Goal: Task Accomplishment & Management: Manage account settings

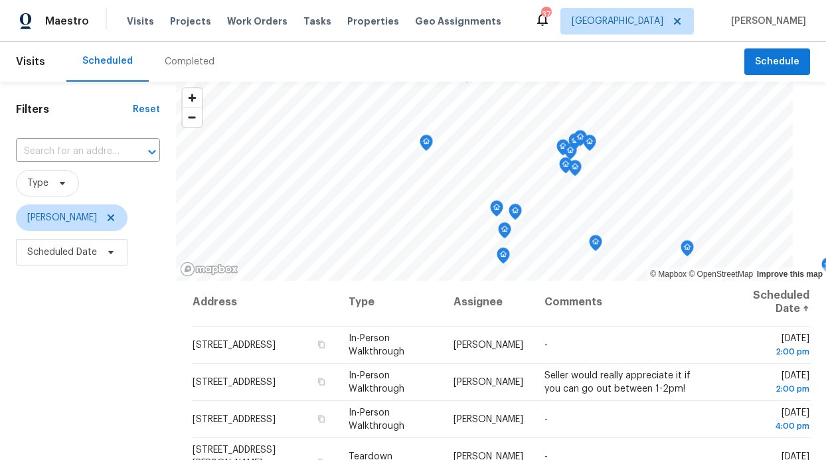
click at [240, 28] on div "Visits Projects Work Orders Tasks Properties Geo Assignments" at bounding box center [322, 21] width 391 height 27
click at [240, 21] on span "Work Orders" at bounding box center [257, 21] width 60 height 13
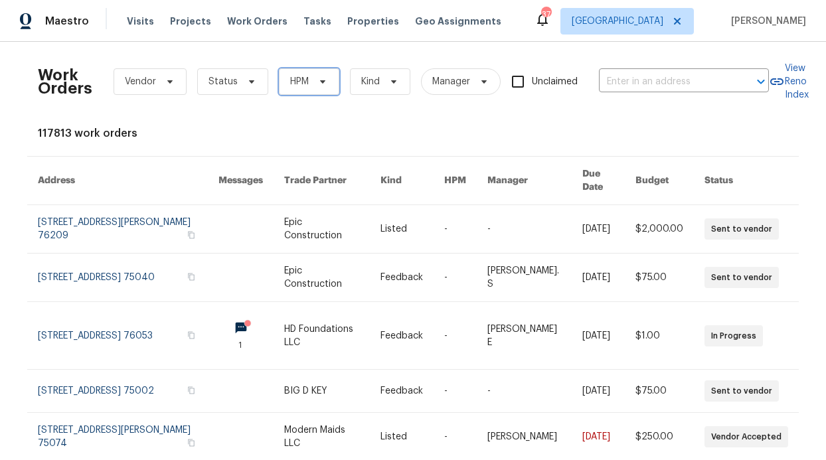
click at [325, 78] on span "HPM" at bounding box center [309, 81] width 60 height 27
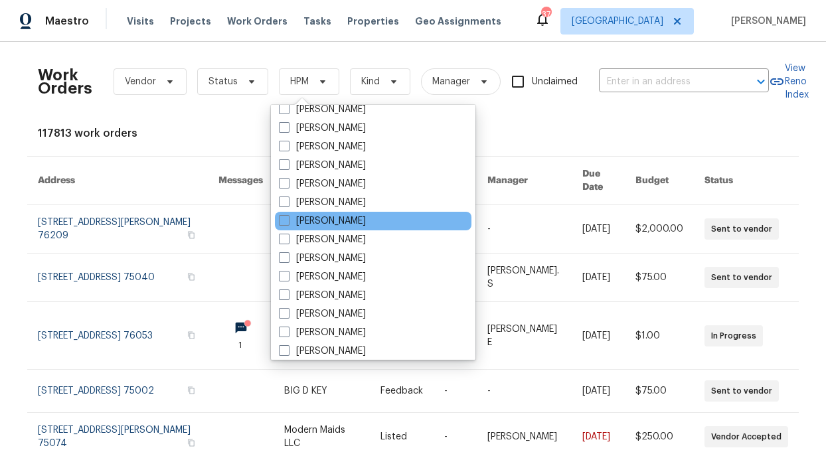
scroll to position [741, 0]
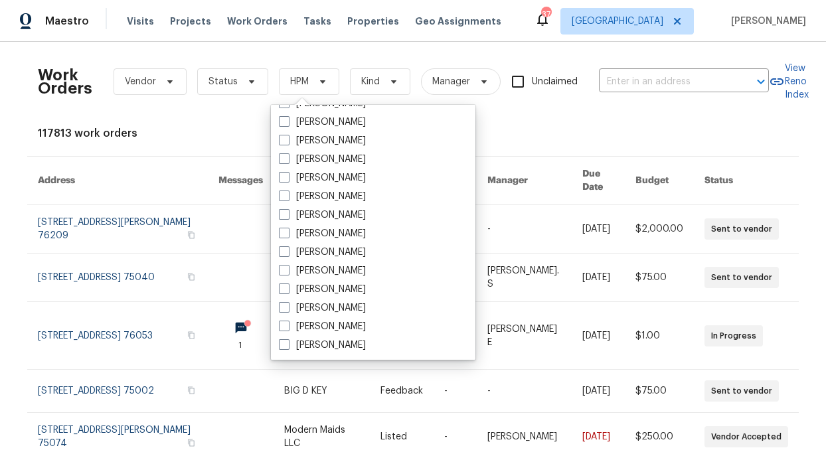
click at [351, 155] on label "[PERSON_NAME]" at bounding box center [322, 159] width 87 height 13
click at [288, 155] on input "[PERSON_NAME]" at bounding box center [283, 157] width 9 height 9
checkbox input "true"
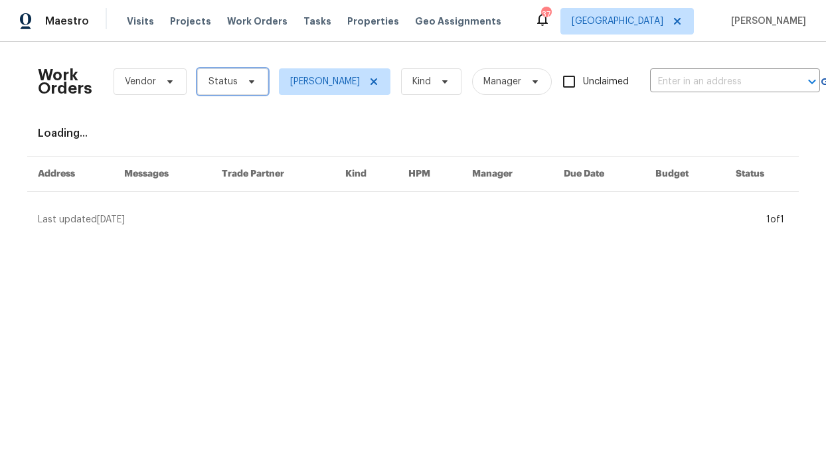
click at [214, 70] on span "Status" at bounding box center [232, 81] width 71 height 27
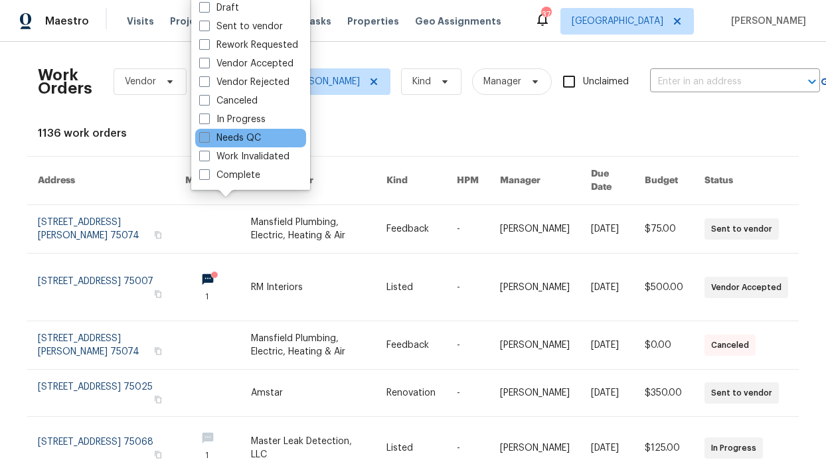
click at [238, 141] on label "Needs QC" at bounding box center [230, 137] width 62 height 13
click at [208, 140] on input "Needs QC" at bounding box center [203, 135] width 9 height 9
checkbox input "true"
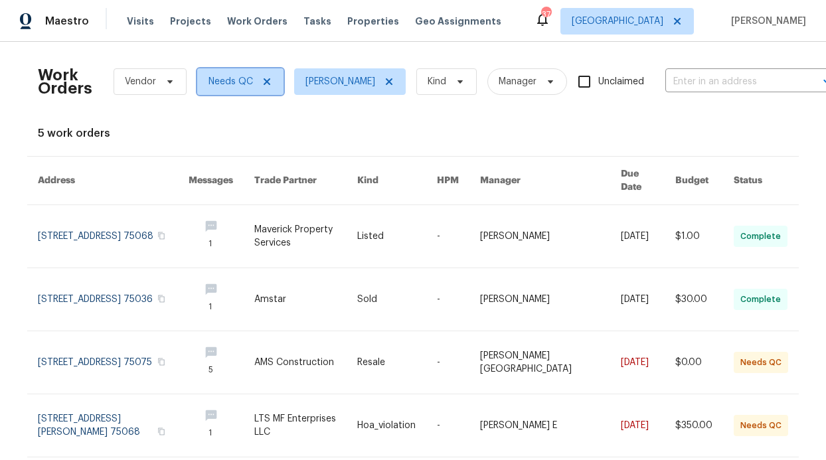
click at [264, 81] on icon at bounding box center [267, 81] width 7 height 7
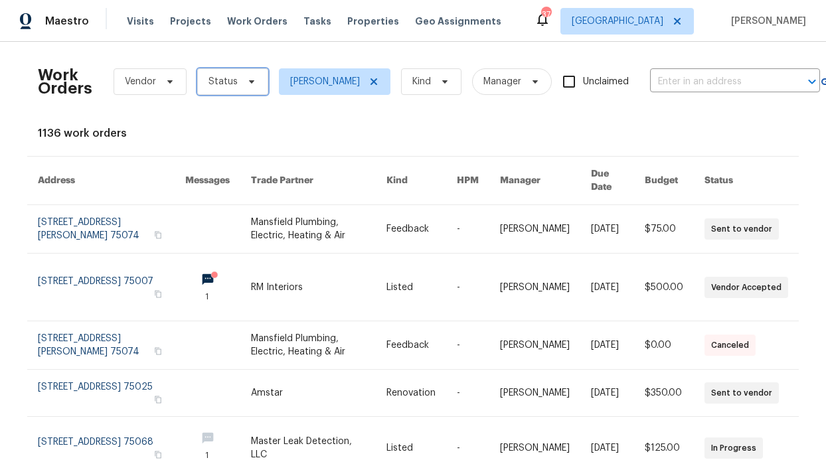
click at [253, 84] on span "Status" at bounding box center [232, 81] width 71 height 27
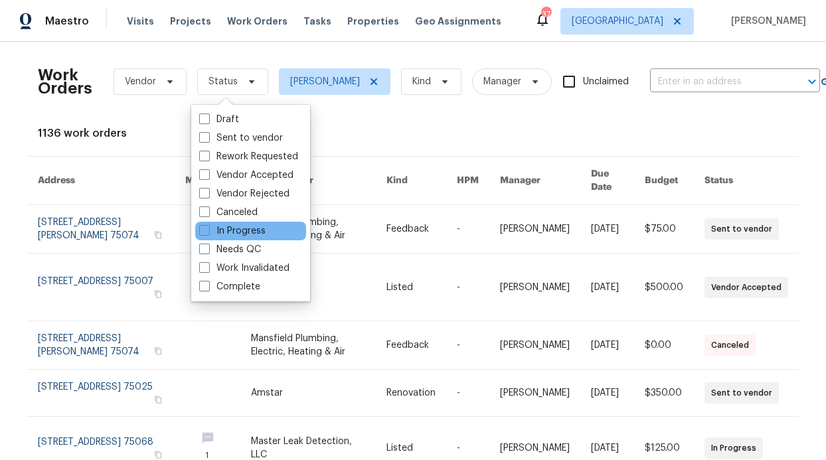
click at [278, 230] on div "In Progress" at bounding box center [250, 231] width 111 height 19
click at [260, 224] on div "In Progress" at bounding box center [250, 231] width 111 height 19
click at [255, 229] on label "In Progress" at bounding box center [232, 230] width 66 height 13
click at [208, 229] on input "In Progress" at bounding box center [203, 228] width 9 height 9
checkbox input "true"
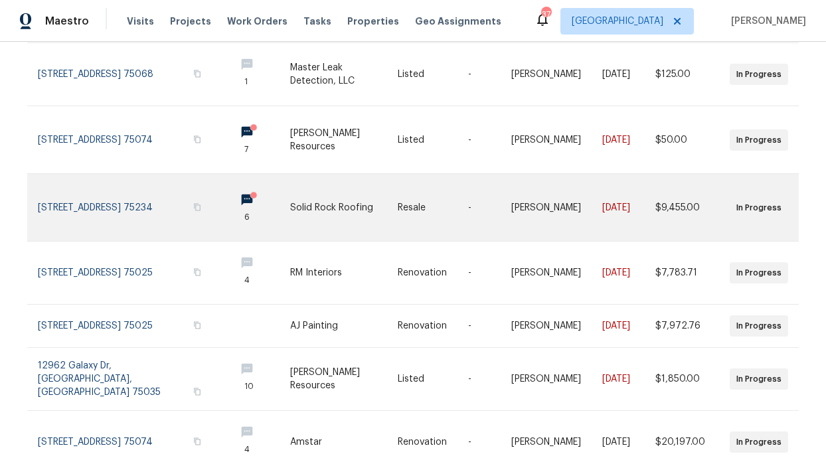
scroll to position [137, 0]
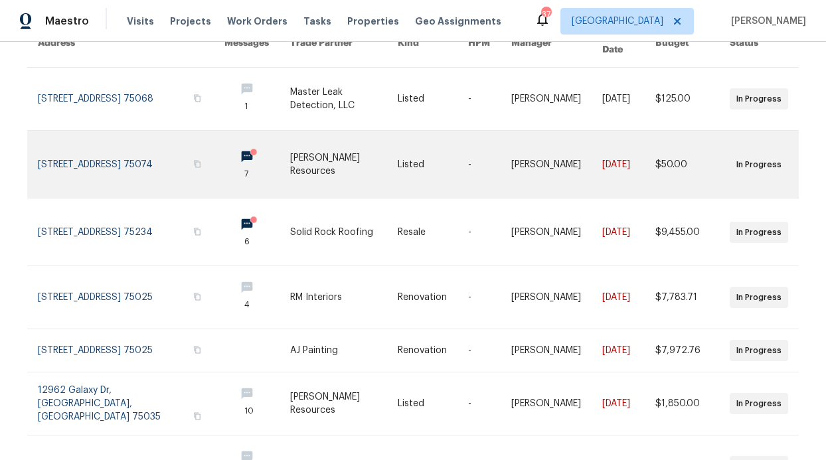
click at [250, 149] on circle at bounding box center [253, 152] width 7 height 7
click at [224, 141] on link at bounding box center [257, 164] width 66 height 67
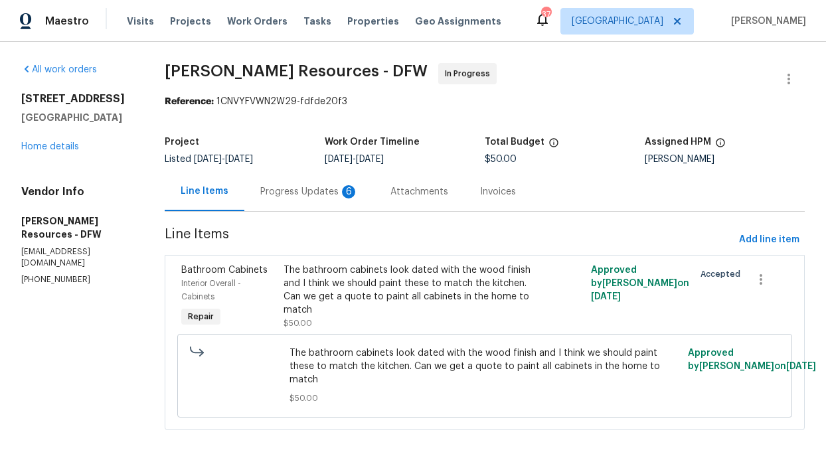
click at [321, 184] on div "Progress Updates 6" at bounding box center [309, 191] width 130 height 39
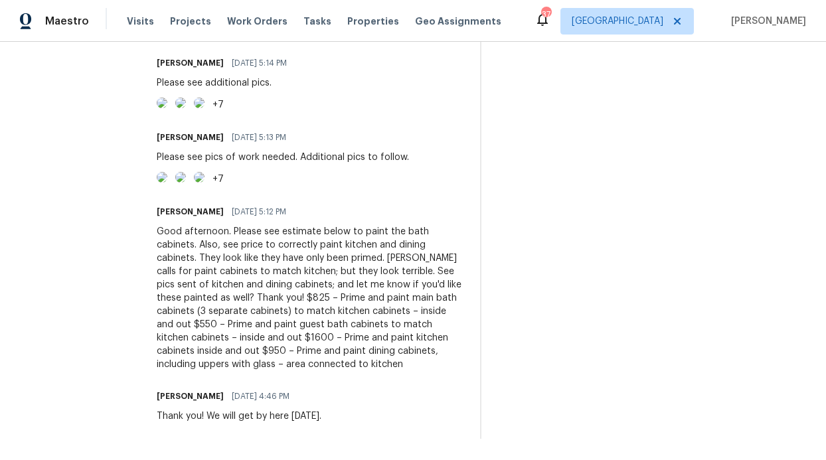
scroll to position [976, 0]
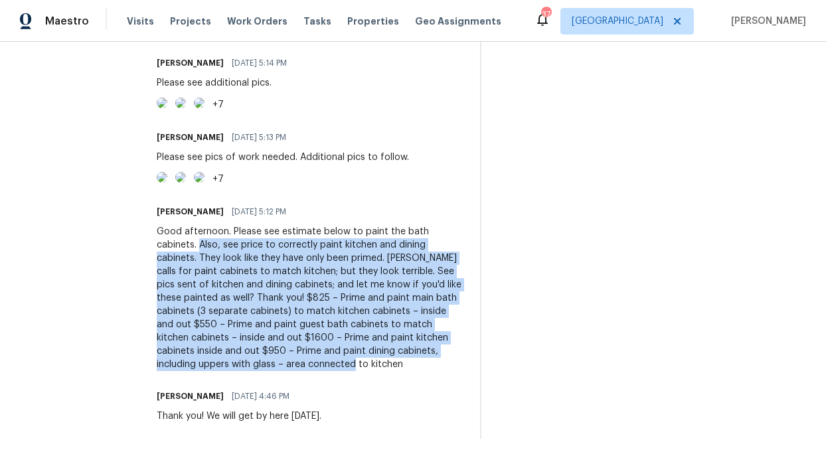
drag, startPoint x: 230, startPoint y: 236, endPoint x: 471, endPoint y: 359, distance: 270.3
click at [464, 359] on div "Good afternoon. Please see estimate below to paint the bath cabinets. Also, see…" at bounding box center [310, 298] width 307 height 146
copy div "Also, see price to correctly paint kitchen and dining cabinets. They look like …"
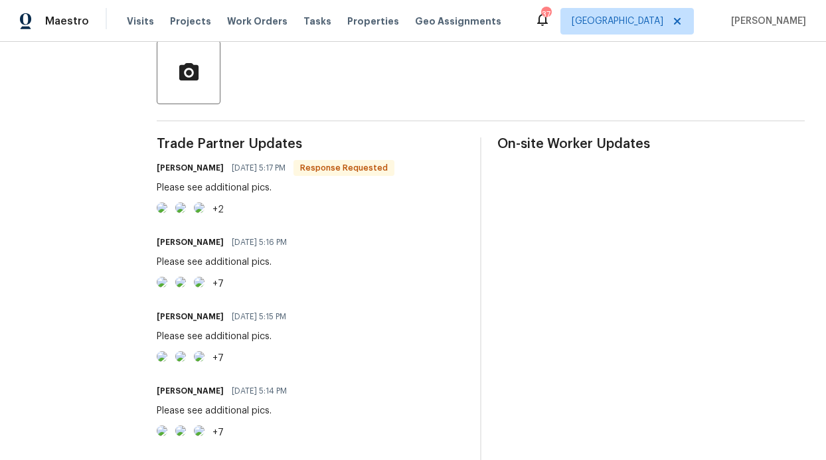
scroll to position [311, 0]
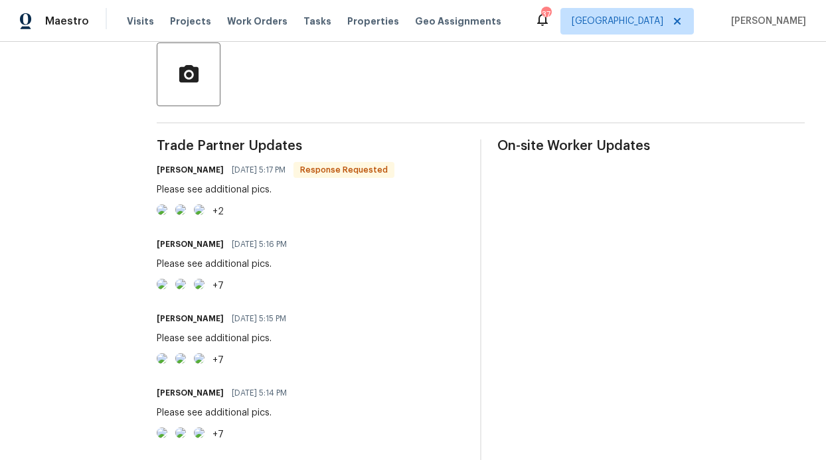
click at [167, 215] on img at bounding box center [162, 210] width 11 height 11
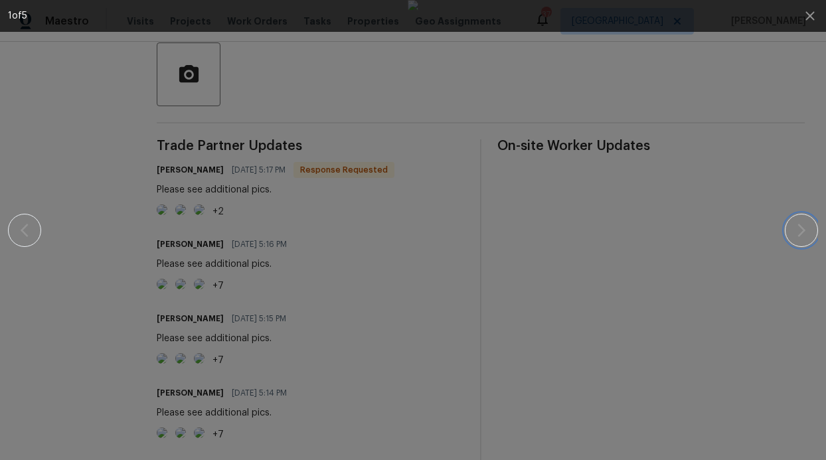
click at [810, 242] on button "button" at bounding box center [801, 230] width 33 height 33
click at [800, 241] on button "button" at bounding box center [801, 230] width 33 height 33
click at [798, 239] on button "button" at bounding box center [801, 230] width 33 height 33
click at [657, 174] on div at bounding box center [413, 230] width 712 height 460
click at [43, 189] on div at bounding box center [413, 230] width 810 height 460
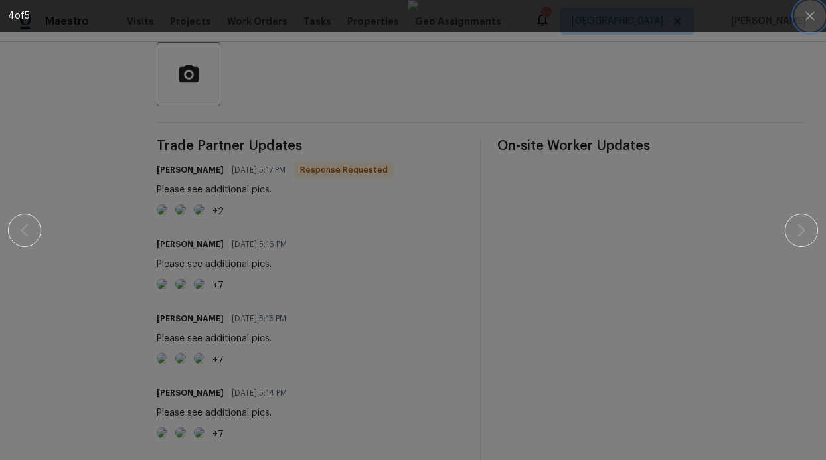
click at [812, 6] on button "button" at bounding box center [810, 16] width 32 height 32
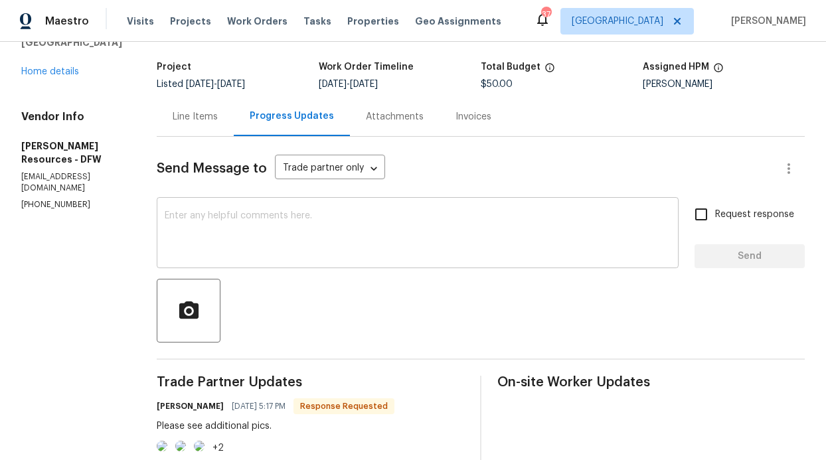
scroll to position [0, 0]
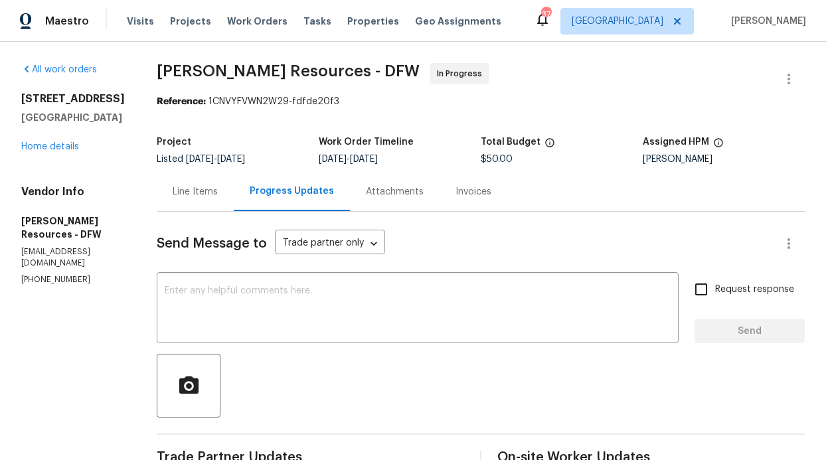
click at [218, 197] on div "Line Items" at bounding box center [195, 191] width 45 height 13
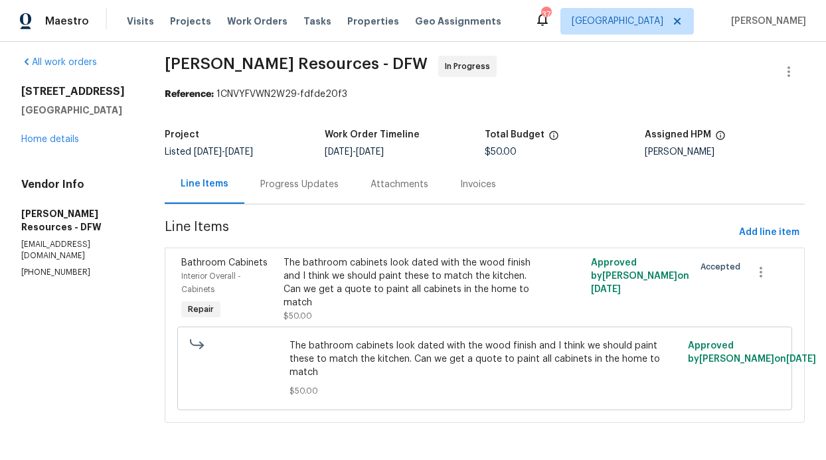
scroll to position [18, 0]
click at [227, 21] on span "Work Orders" at bounding box center [257, 21] width 60 height 13
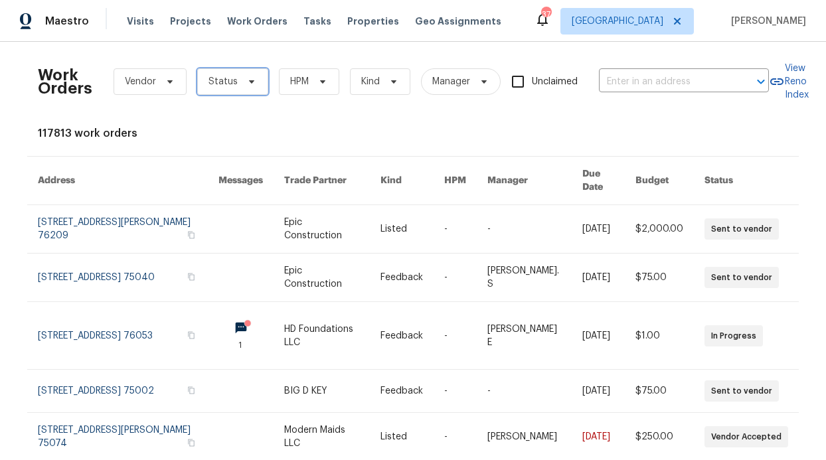
click at [243, 70] on span "Status" at bounding box center [232, 81] width 71 height 27
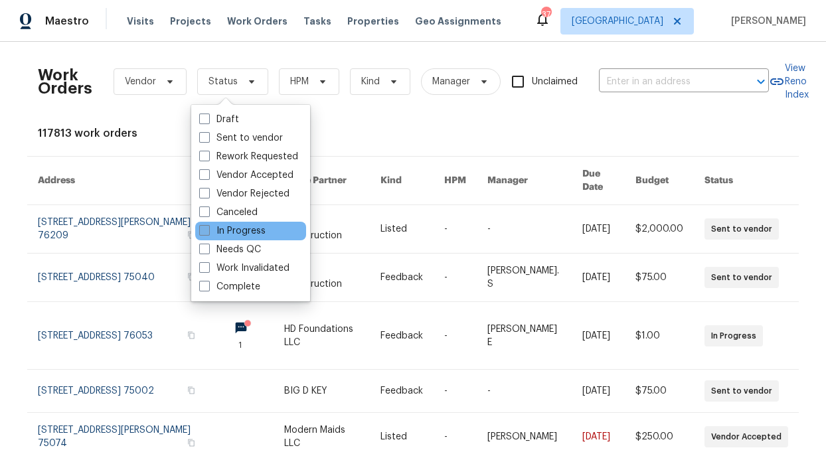
click at [253, 230] on label "In Progress" at bounding box center [232, 230] width 66 height 13
click at [208, 230] on input "In Progress" at bounding box center [203, 228] width 9 height 9
checkbox input "true"
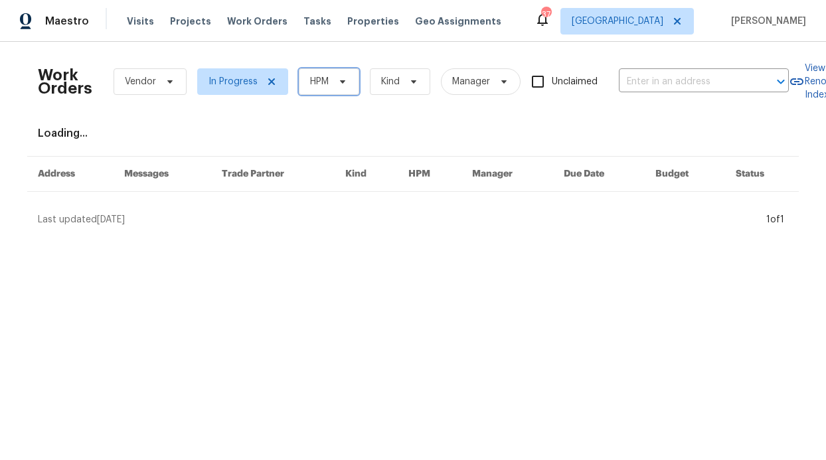
click at [325, 80] on span "HPM" at bounding box center [329, 81] width 60 height 27
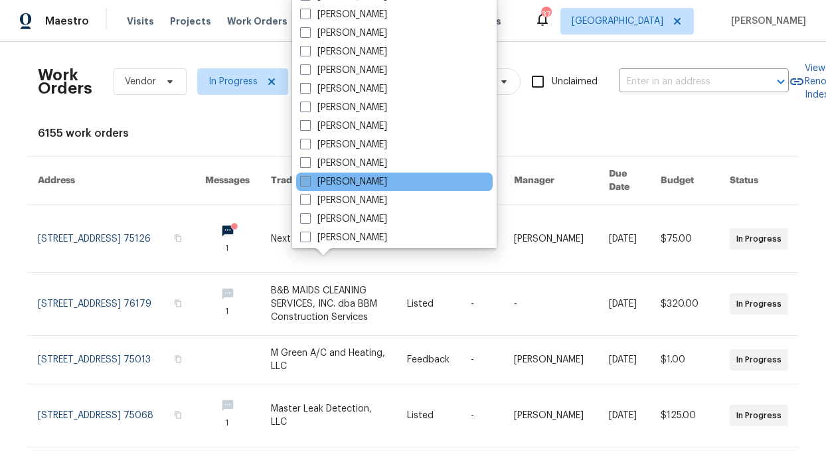
scroll to position [681, 0]
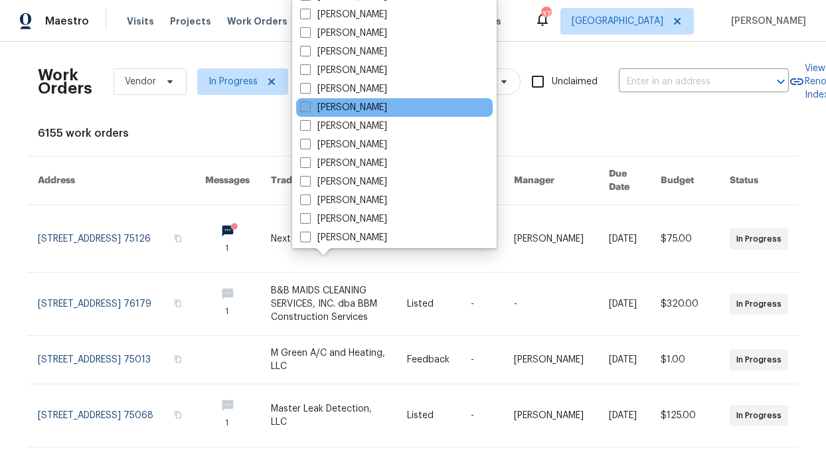
click at [357, 110] on label "[PERSON_NAME]" at bounding box center [343, 107] width 87 height 13
click at [309, 110] on input "[PERSON_NAME]" at bounding box center [304, 105] width 9 height 9
checkbox input "true"
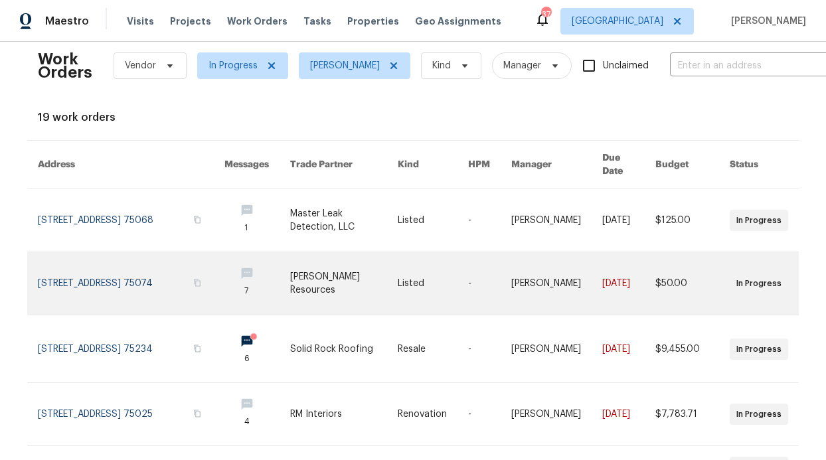
scroll to position [16, 0]
click at [224, 260] on link at bounding box center [257, 283] width 66 height 62
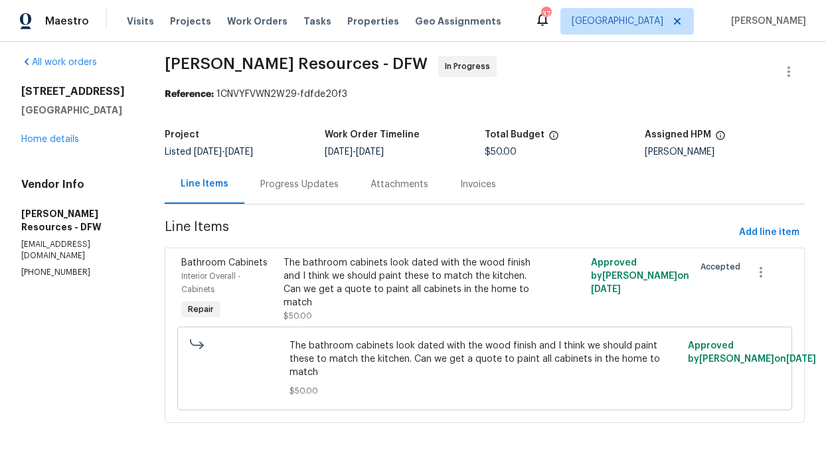
scroll to position [18, 0]
click at [329, 178] on div "Progress Updates" at bounding box center [299, 184] width 78 height 13
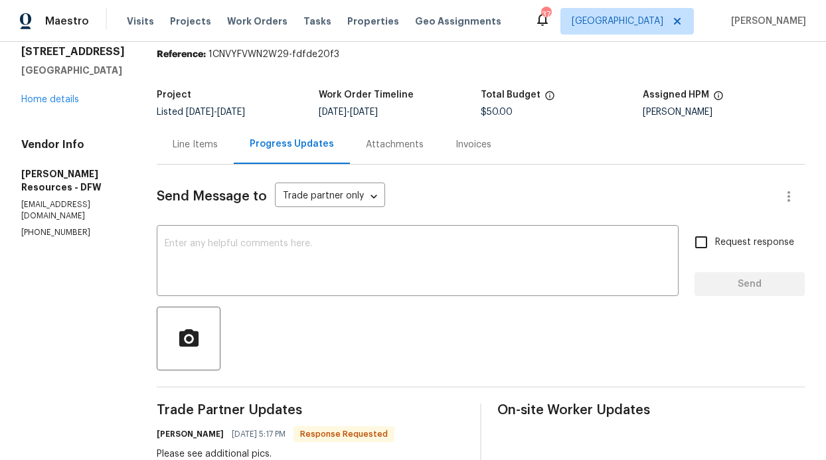
scroll to position [48, 0]
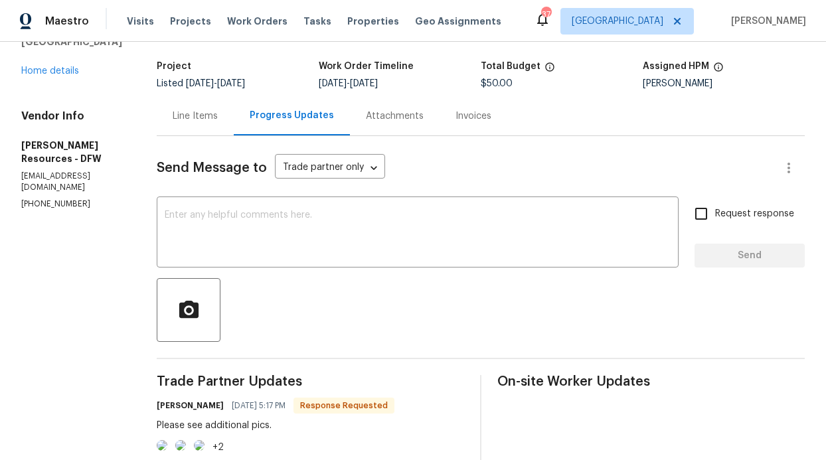
click at [230, 104] on div "Line Items" at bounding box center [195, 115] width 77 height 39
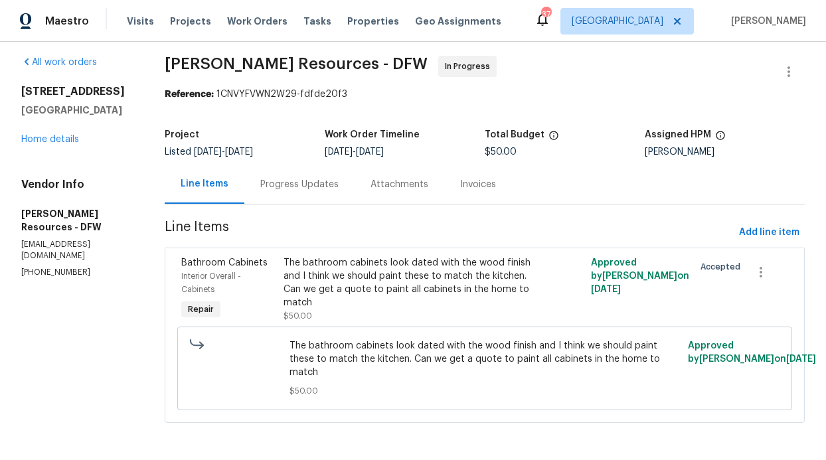
scroll to position [18, 0]
click at [364, 259] on div "The bathroom cabinets look dated with the wood finish and I think we should pai…" at bounding box center [408, 282] width 248 height 53
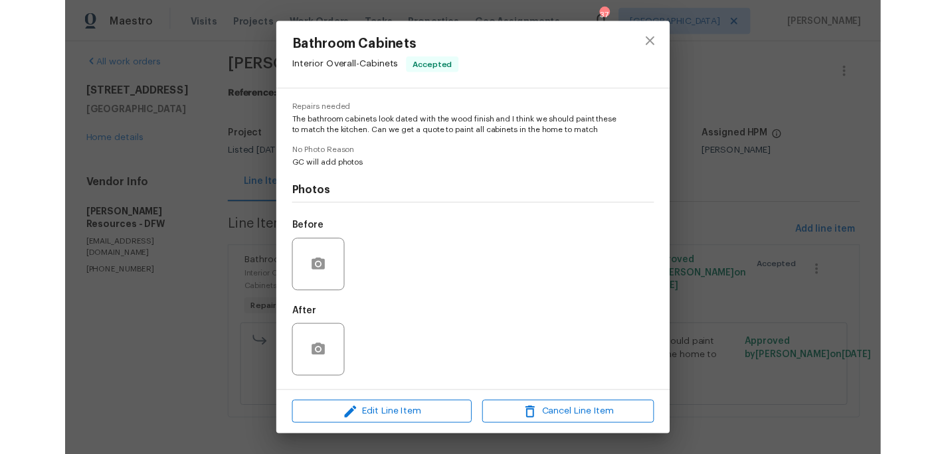
scroll to position [0, 0]
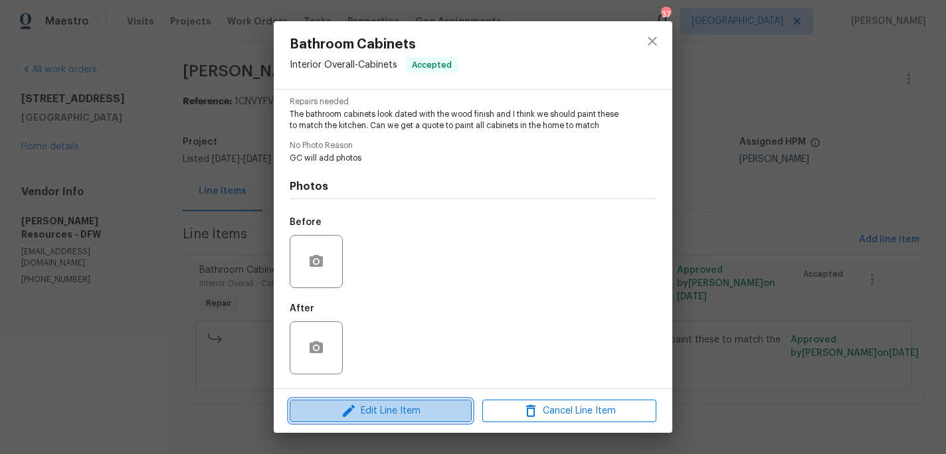
click at [392, 418] on span "Edit Line Item" at bounding box center [381, 411] width 174 height 17
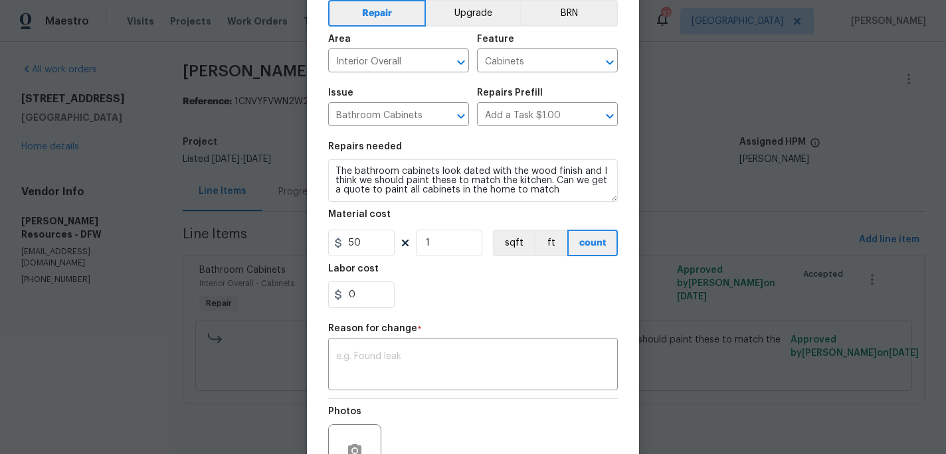
scroll to position [201, 0]
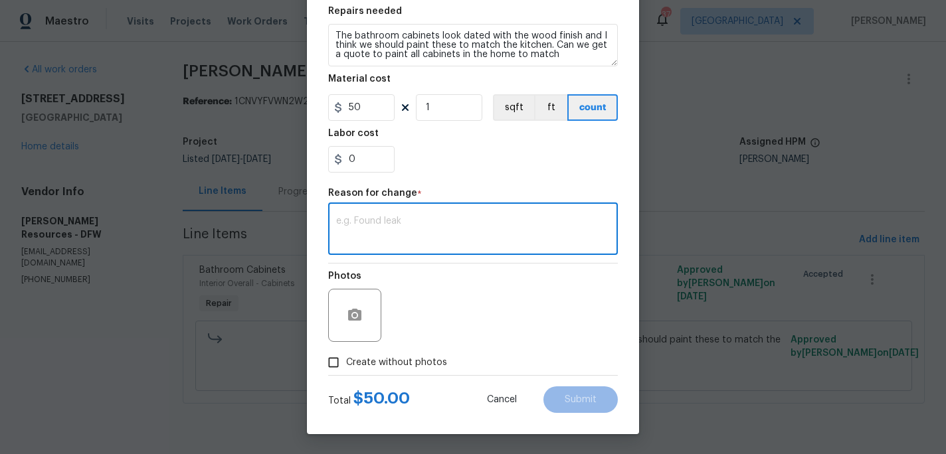
paste textarea "WO calls for paint cabinets to match kitchen; but they look terrible. See pics …"
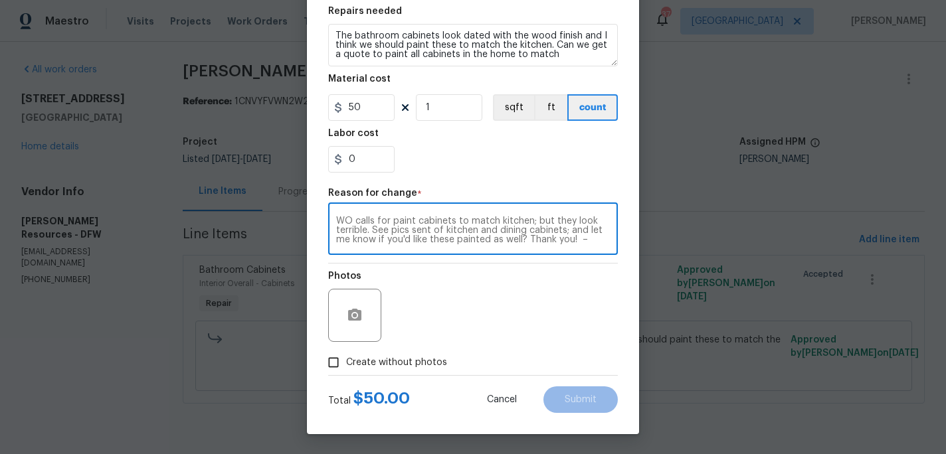
scroll to position [56, 0]
click at [356, 219] on textarea "WO calls for paint cabinets to match kitchen; but they look terrible. See pics …" at bounding box center [473, 231] width 274 height 28
type textarea "WO calls for paint cabinets to match kitchen; but they look terrible. See pics …"
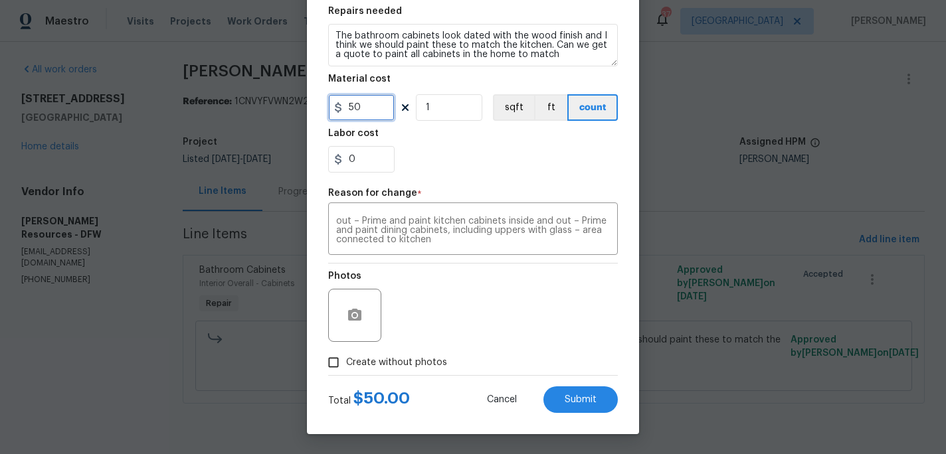
drag, startPoint x: 363, startPoint y: 103, endPoint x: 333, endPoint y: 106, distance: 30.0
click at [334, 106] on div "50" at bounding box center [361, 107] width 66 height 27
type input "3925"
click at [483, 285] on div "Photos" at bounding box center [473, 307] width 290 height 86
click at [565, 402] on span "Submit" at bounding box center [581, 400] width 32 height 10
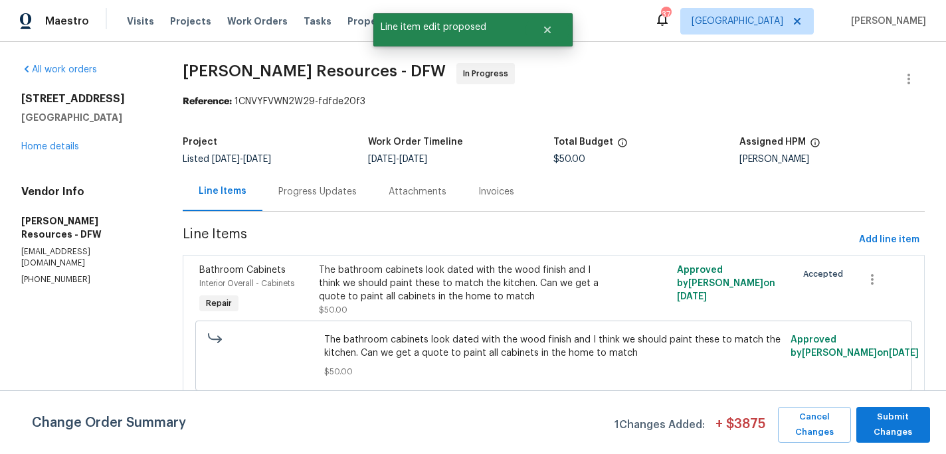
scroll to position [0, 0]
click at [826, 418] on span "Submit Changes" at bounding box center [893, 425] width 61 height 31
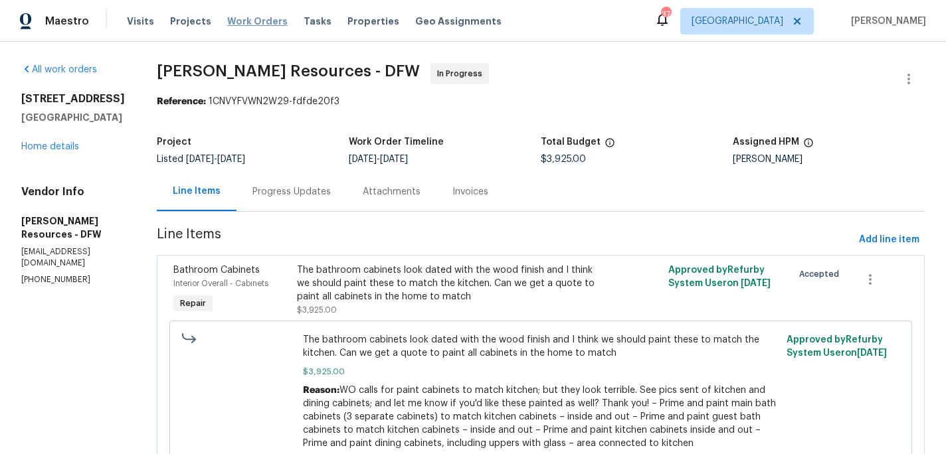
click at [241, 21] on span "Work Orders" at bounding box center [257, 21] width 60 height 13
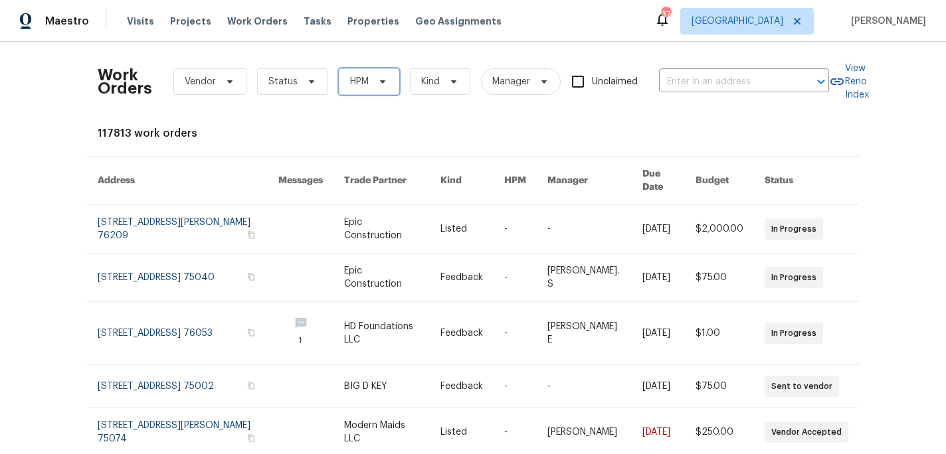
click at [377, 85] on icon at bounding box center [382, 81] width 11 height 11
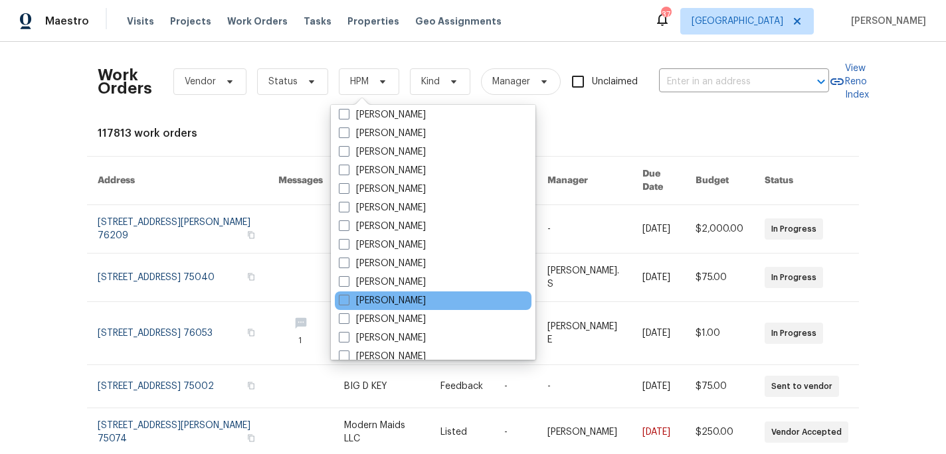
scroll to position [741, 0]
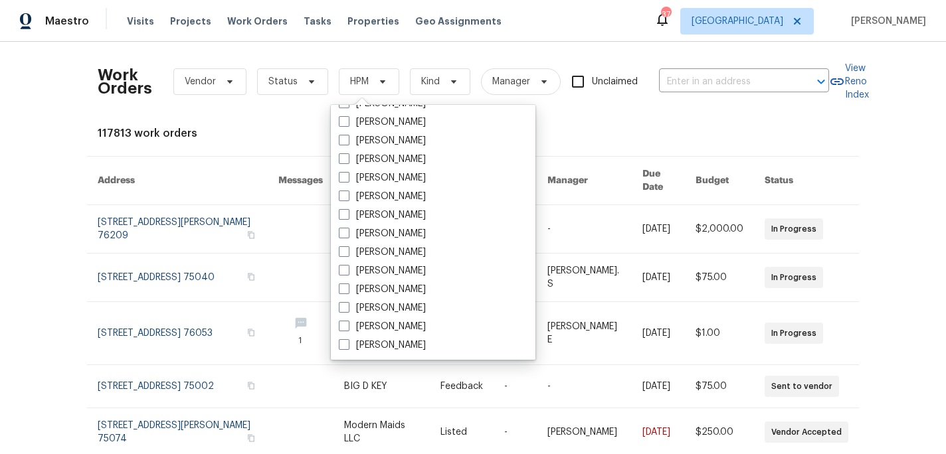
click at [422, 158] on label "[PERSON_NAME]" at bounding box center [382, 159] width 87 height 13
click at [347, 158] on input "[PERSON_NAME]" at bounding box center [343, 157] width 9 height 9
checkbox input "true"
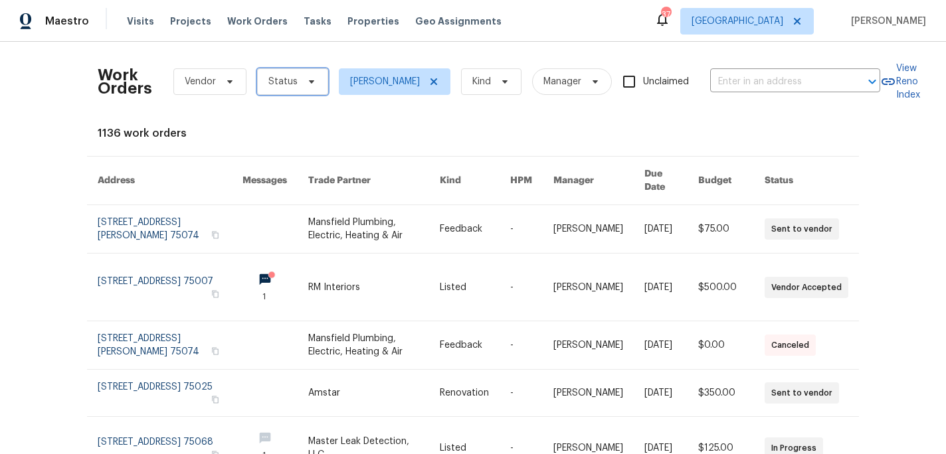
click at [306, 79] on icon at bounding box center [311, 81] width 11 height 11
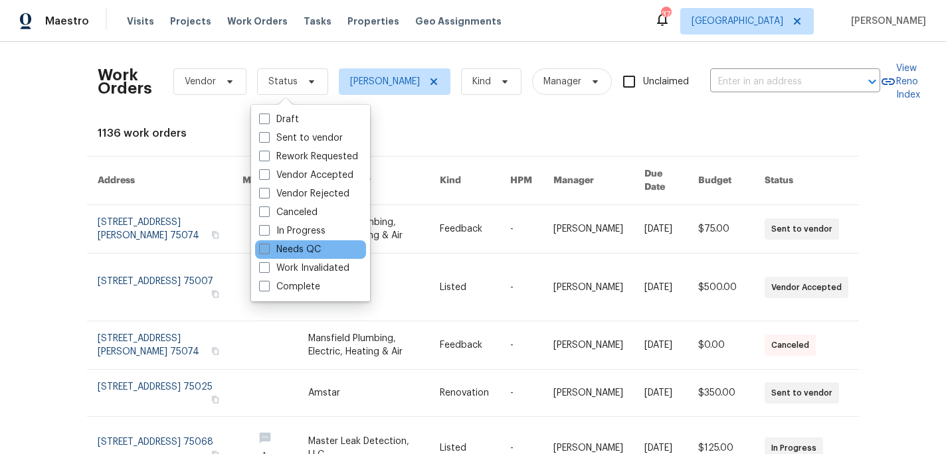
click at [319, 244] on label "Needs QC" at bounding box center [290, 249] width 62 height 13
click at [268, 244] on input "Needs QC" at bounding box center [263, 247] width 9 height 9
checkbox input "true"
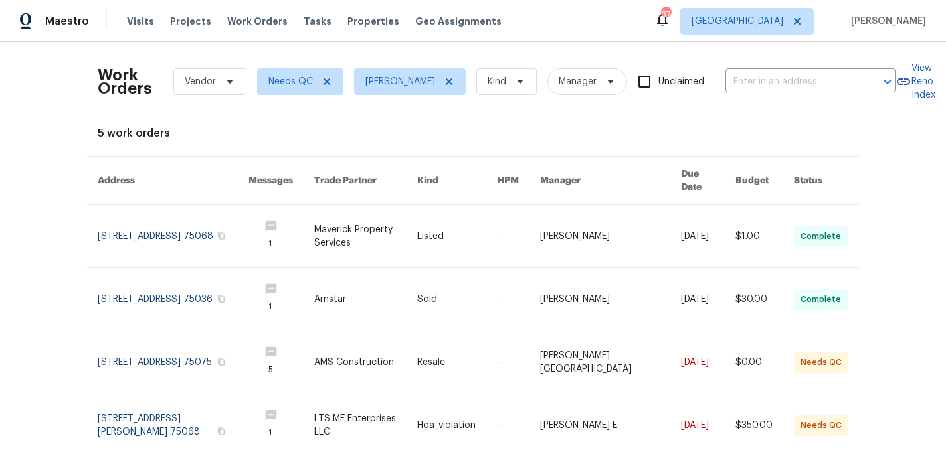
click at [371, 14] on div "Visits Projects Work Orders Tasks Properties Geo Assignments" at bounding box center [322, 21] width 391 height 27
click at [367, 19] on span "Properties" at bounding box center [373, 21] width 52 height 13
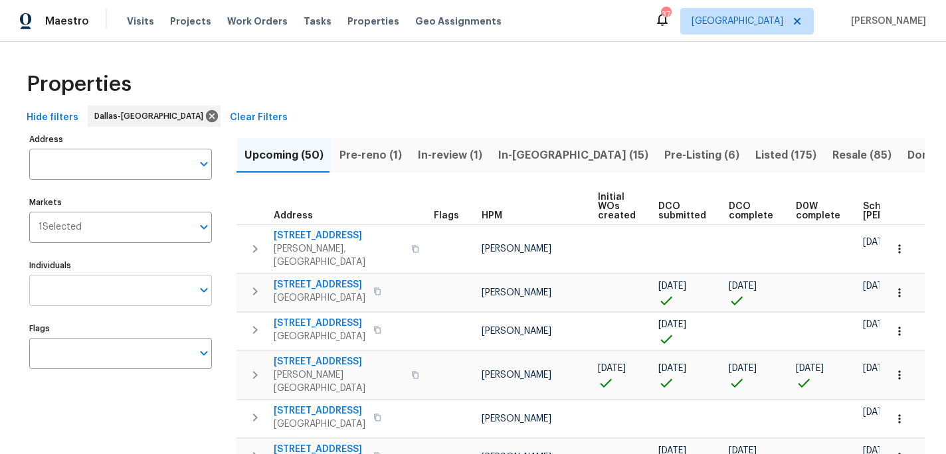
click at [113, 287] on input "Individuals" at bounding box center [110, 290] width 163 height 31
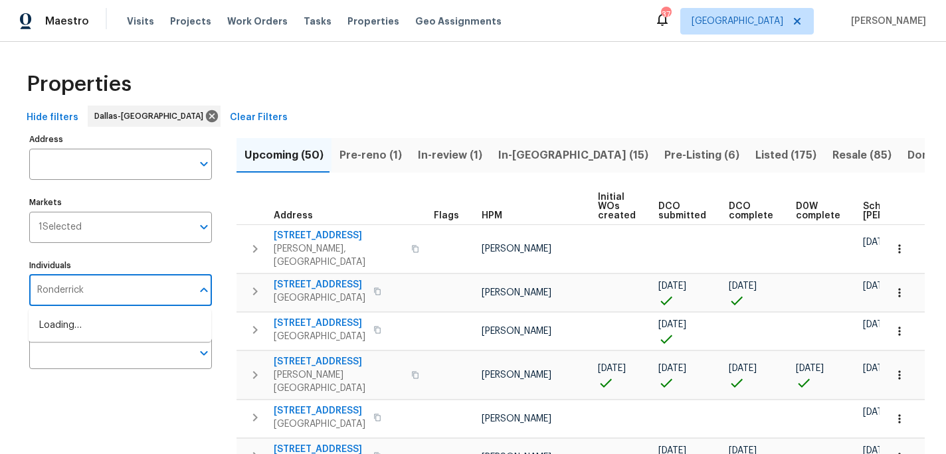
type input "Ronderrick"
click at [159, 335] on li "[PERSON_NAME]" at bounding box center [119, 333] width 161 height 28
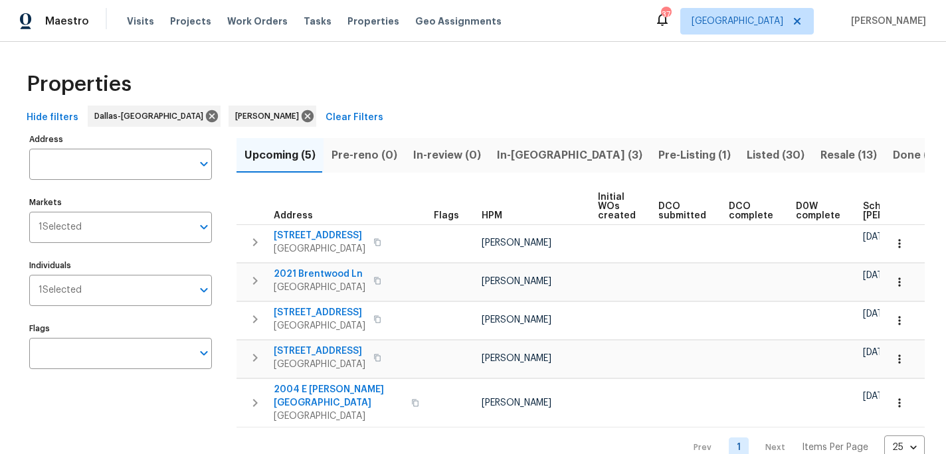
click at [650, 166] on button "Pre-Listing (1)" at bounding box center [694, 155] width 88 height 35
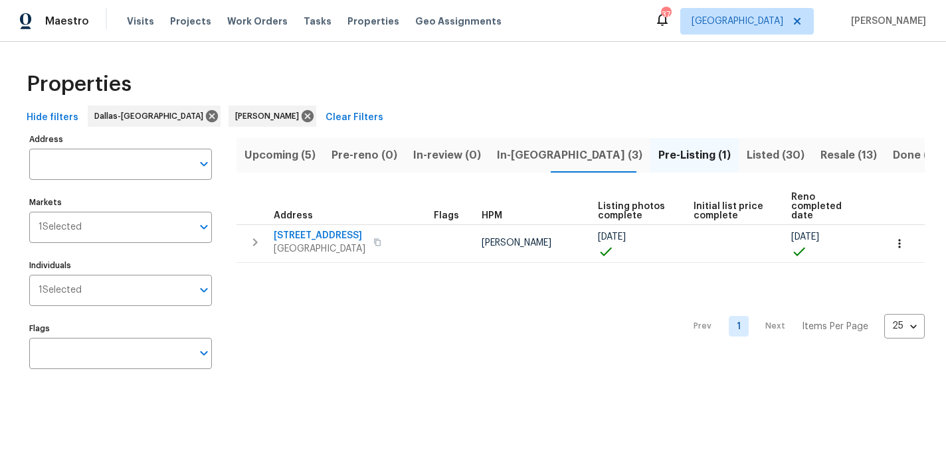
click at [503, 154] on span "In-reno (3)" at bounding box center [569, 155] width 145 height 19
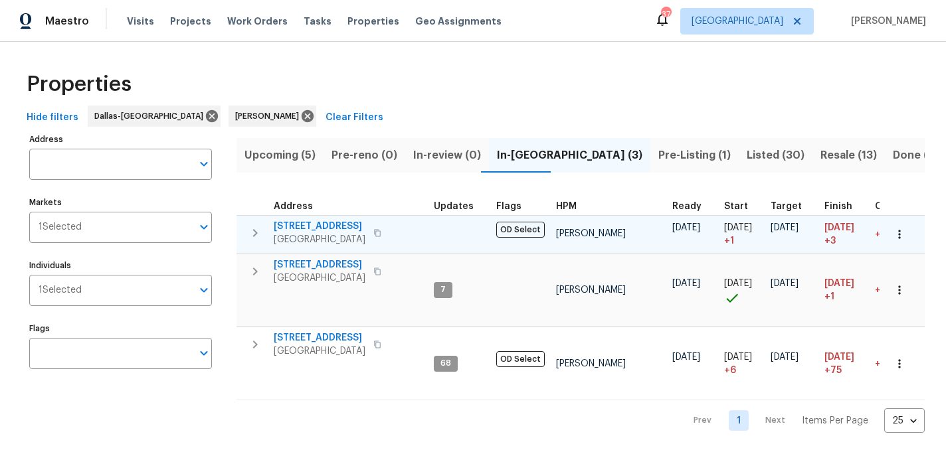
click at [319, 224] on span "2813 E 15th St" at bounding box center [320, 226] width 92 height 13
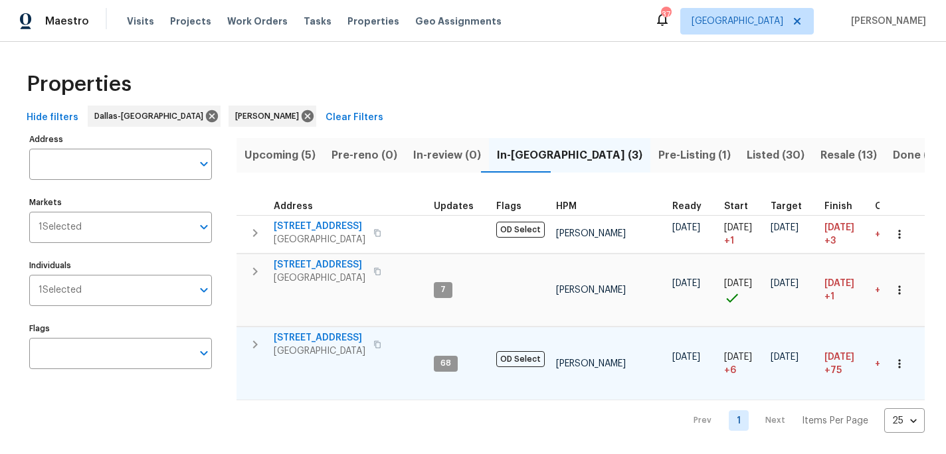
click at [327, 331] on span "6211 Crested Butte Dr" at bounding box center [320, 337] width 92 height 13
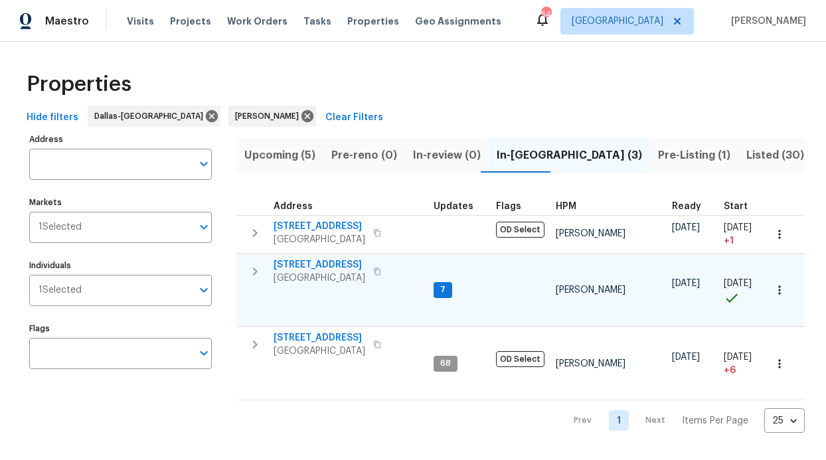
click at [335, 262] on span "2508 Royal Troon Dr" at bounding box center [320, 264] width 92 height 13
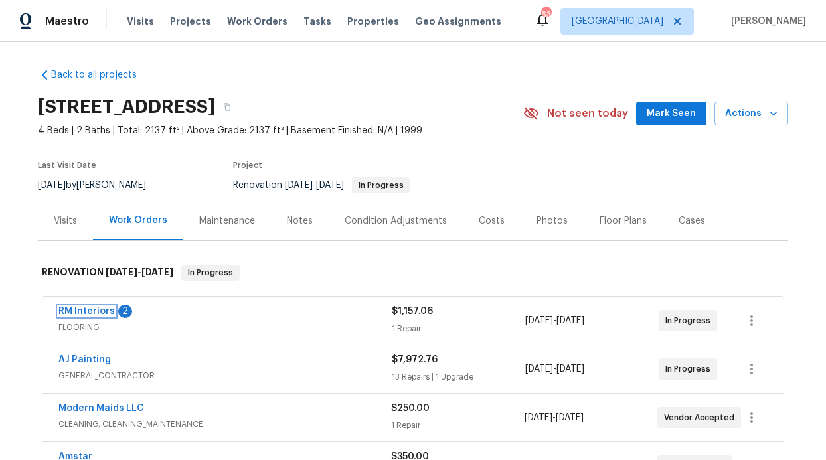
click at [85, 307] on link "RM Interiors" at bounding box center [86, 311] width 56 height 9
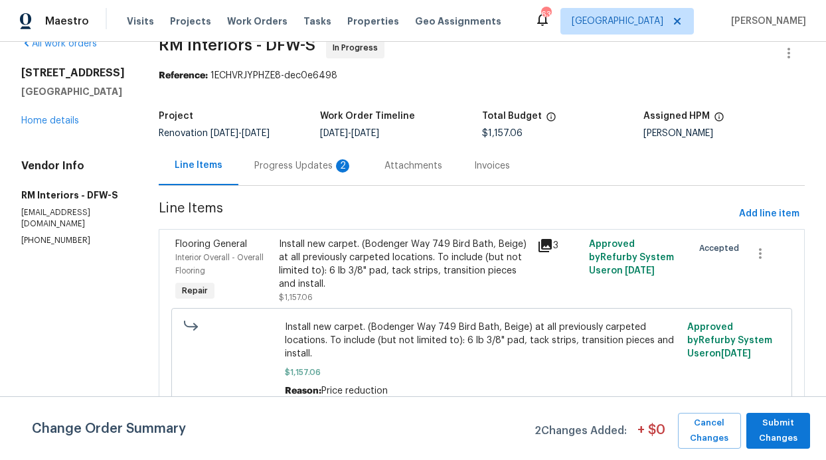
scroll to position [37, 0]
click at [321, 159] on div "Progress Updates 2" at bounding box center [303, 165] width 98 height 13
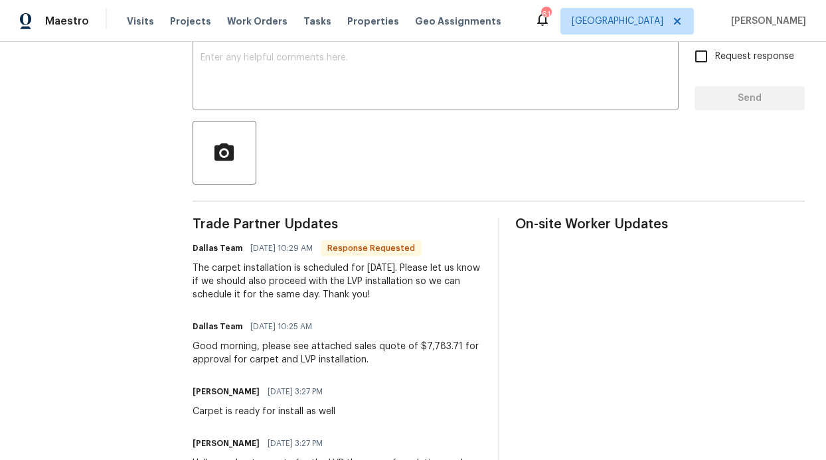
scroll to position [290, 0]
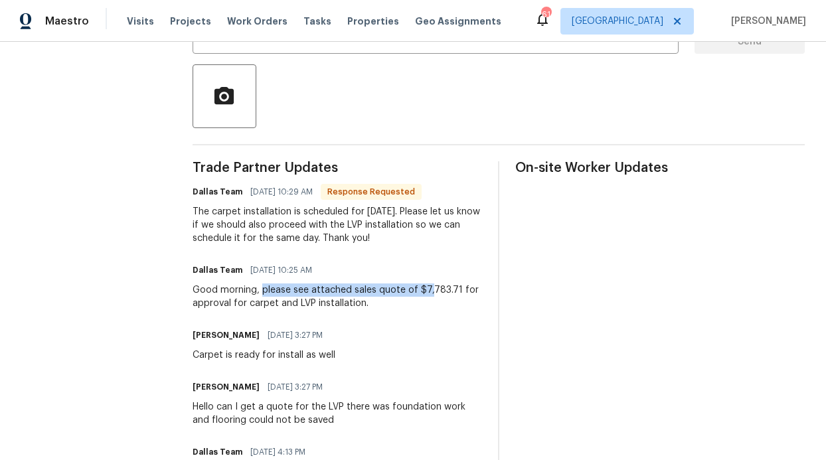
drag, startPoint x: 255, startPoint y: 289, endPoint x: 420, endPoint y: 294, distance: 164.8
click at [420, 294] on div "Good morning, please see attached sales quote of $7,783.71 for approval for car…" at bounding box center [338, 297] width 290 height 27
click at [418, 308] on div "Good morning, please see attached sales quote of $7,783.71 for approval for car…" at bounding box center [338, 297] width 290 height 27
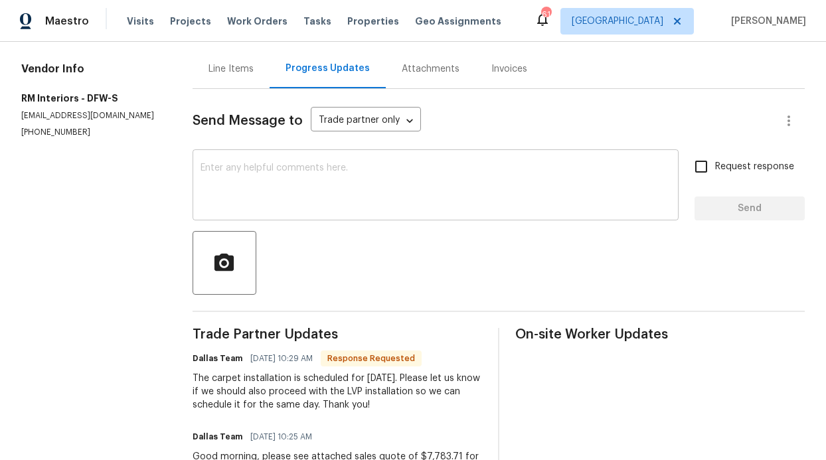
scroll to position [0, 0]
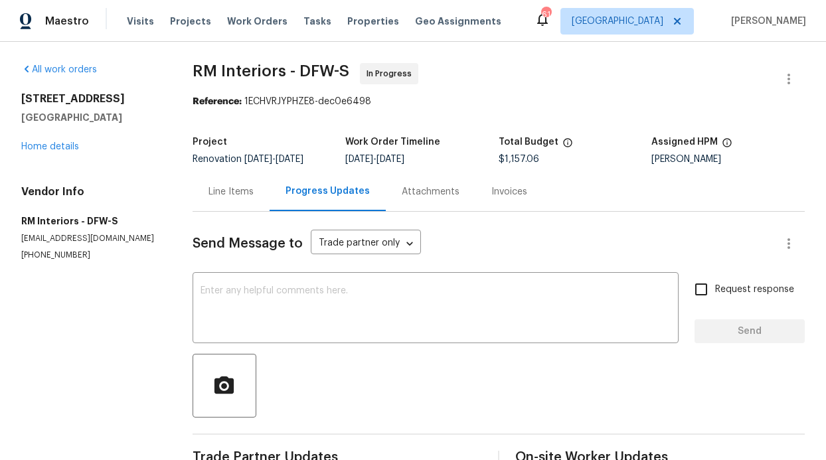
click at [433, 195] on div "Attachments" at bounding box center [431, 191] width 58 height 13
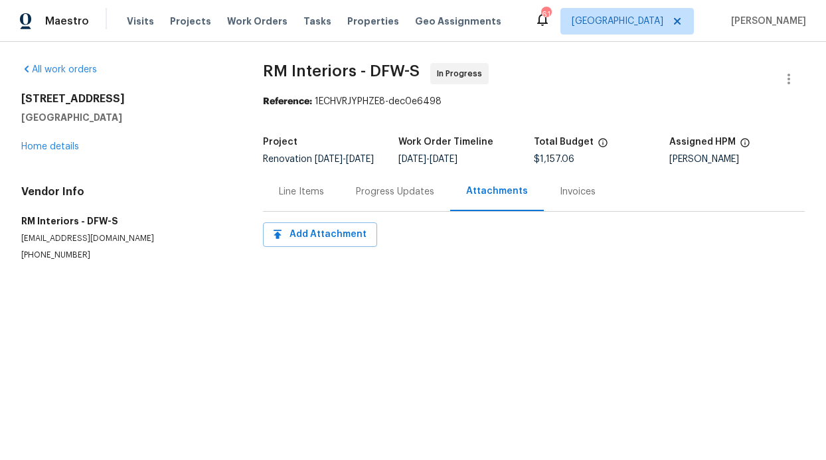
drag, startPoint x: 126, startPoint y: 95, endPoint x: 64, endPoint y: 94, distance: 61.1
click at [5, 95] on div "All work orders 2508 Royal Troon Dr Plano, TX 75025 Home details Vendor Info RM…" at bounding box center [413, 178] width 826 height 272
copy h2 "2508 Royal Troon Dr"
click at [47, 151] on link "Home details" at bounding box center [50, 146] width 58 height 9
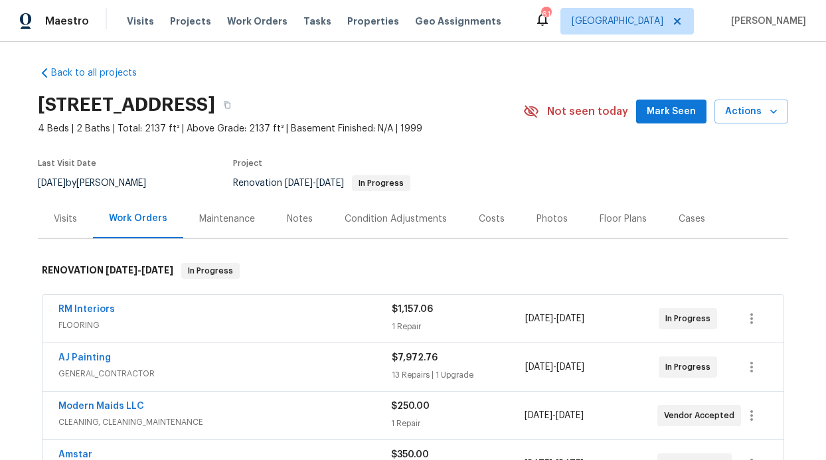
scroll to position [3, 0]
click at [80, 315] on span "RM Interiors" at bounding box center [86, 308] width 56 height 13
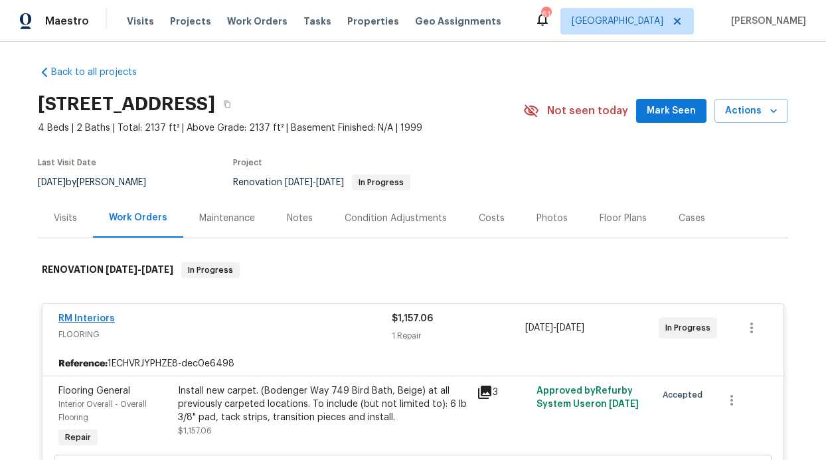
click at [81, 311] on div "RM Interiors FLOORING $1,157.06 1 Repair 8/18/2025 - 8/26/2025 In Progress" at bounding box center [413, 328] width 741 height 48
click at [81, 316] on link "RM Interiors" at bounding box center [86, 318] width 56 height 9
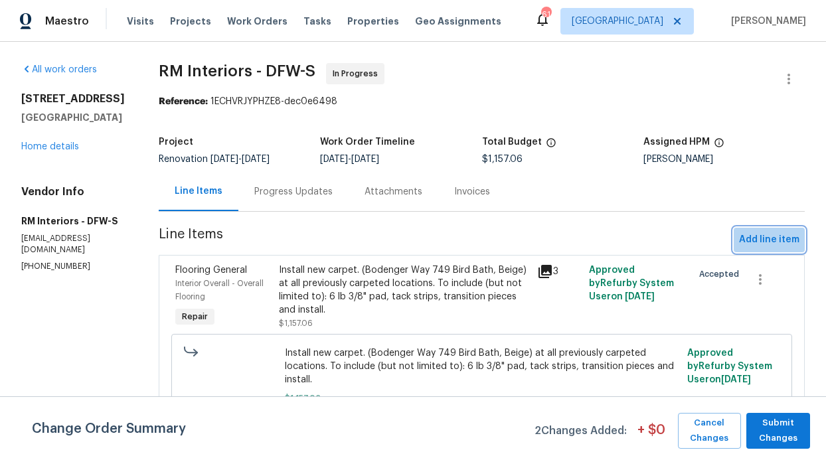
click at [774, 242] on span "Add line item" at bounding box center [769, 240] width 60 height 17
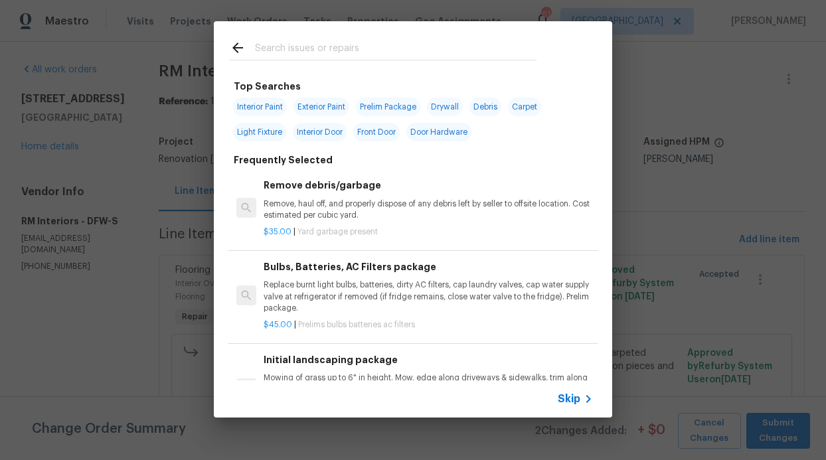
click at [579, 398] on span "Skip" at bounding box center [569, 398] width 23 height 13
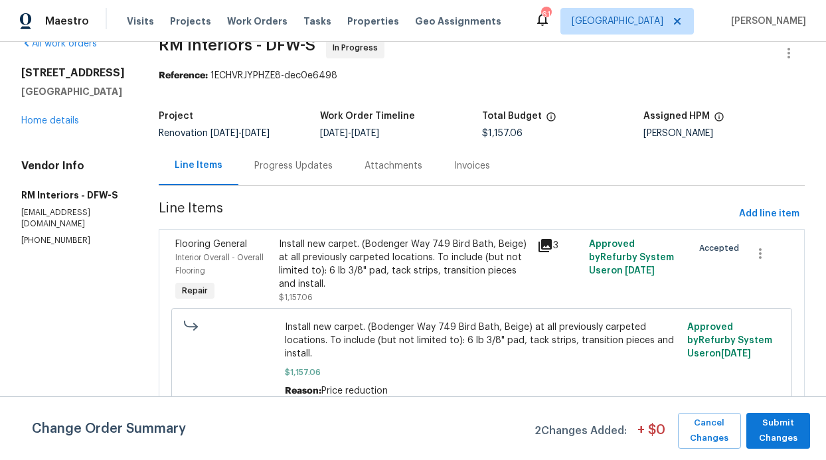
scroll to position [37, 0]
click at [749, 206] on span "Add line item" at bounding box center [769, 214] width 60 height 17
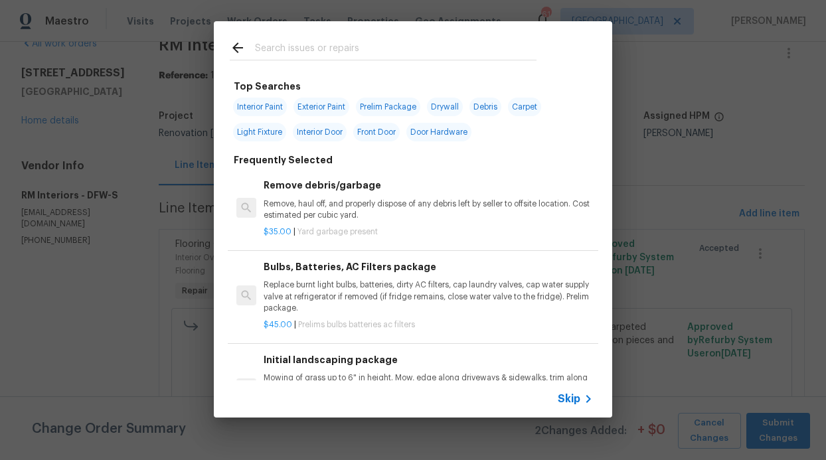
click at [567, 393] on span "Skip" at bounding box center [569, 398] width 23 height 13
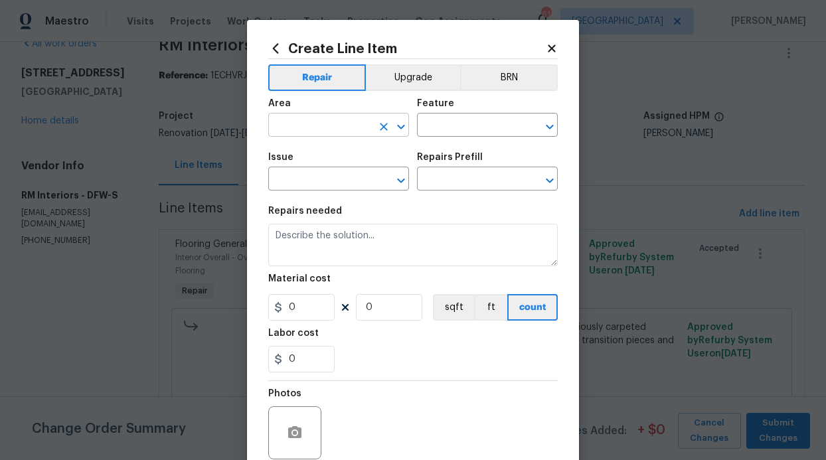
click at [307, 126] on input "text" at bounding box center [320, 126] width 104 height 21
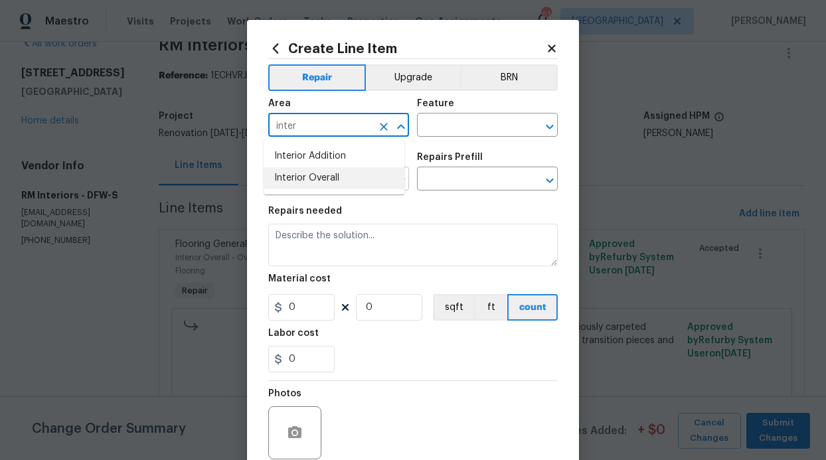
click at [318, 181] on li "Interior Overall" at bounding box center [334, 178] width 141 height 22
type input "Interior Overall"
click at [434, 128] on input "text" at bounding box center [469, 126] width 104 height 21
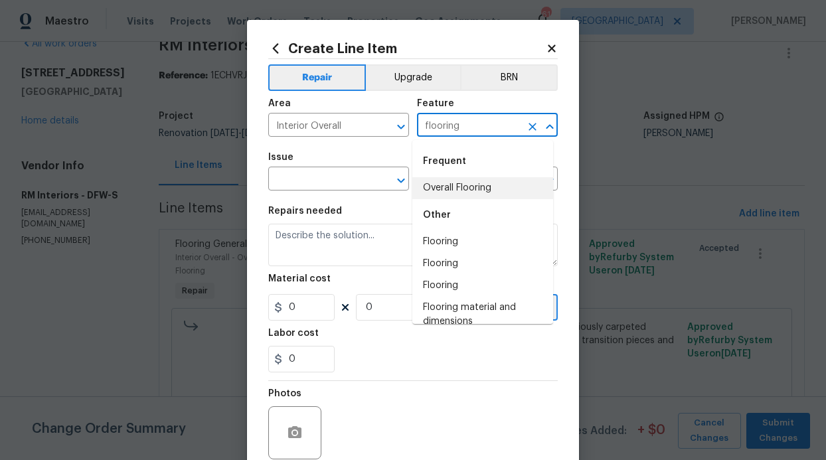
click at [460, 192] on li "Overall Flooring" at bounding box center [482, 188] width 141 height 22
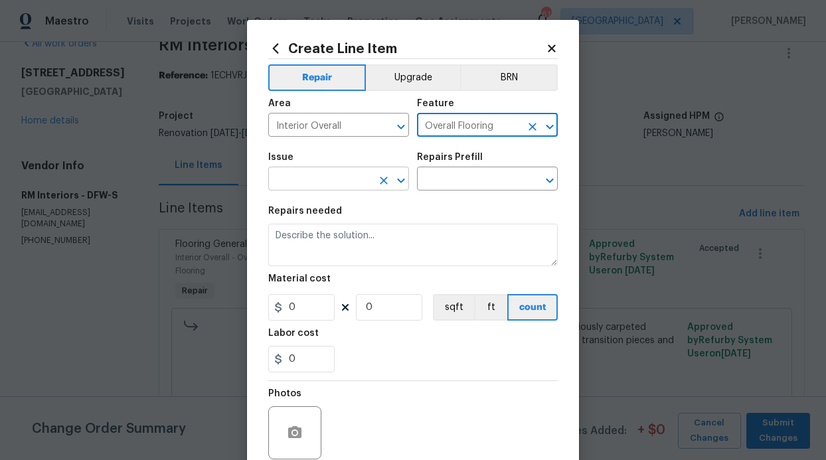
type input "Overall Flooring"
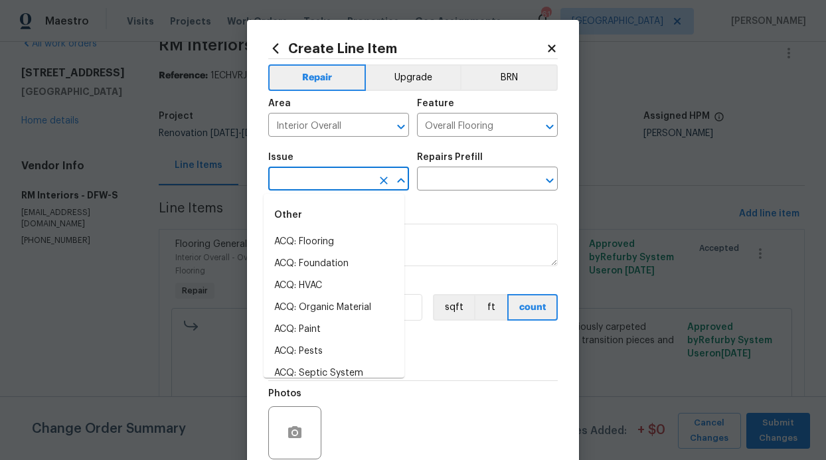
click at [305, 183] on input "text" at bounding box center [320, 180] width 104 height 21
type input "i"
type input "f"
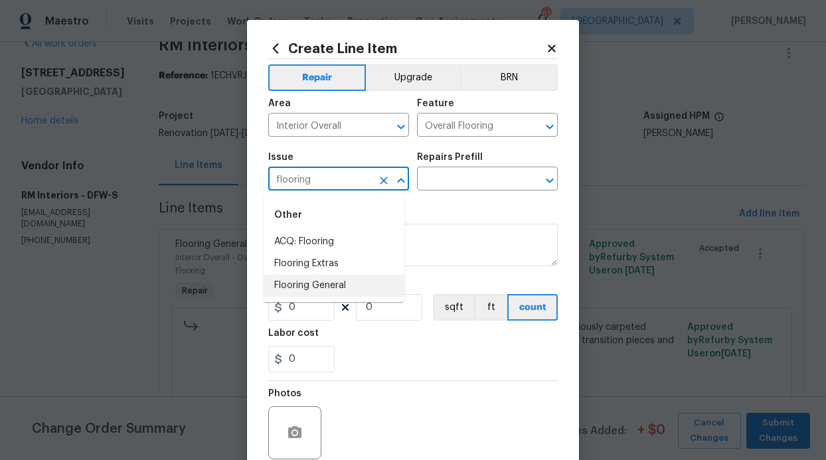
click at [309, 282] on li "Flooring General" at bounding box center [334, 286] width 141 height 22
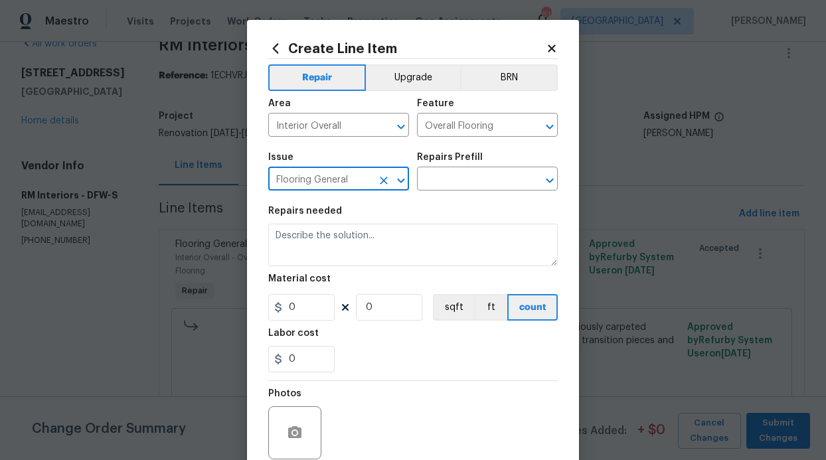
type input "Flooring General"
click at [473, 199] on section "Repairs needed Material cost 0 0 sqft ft count Labor cost 0" at bounding box center [413, 290] width 290 height 182
click at [475, 193] on div "Issue Flooring General ​ Repairs Prefill ​" at bounding box center [413, 172] width 290 height 54
click at [476, 189] on input "text" at bounding box center [469, 180] width 104 height 21
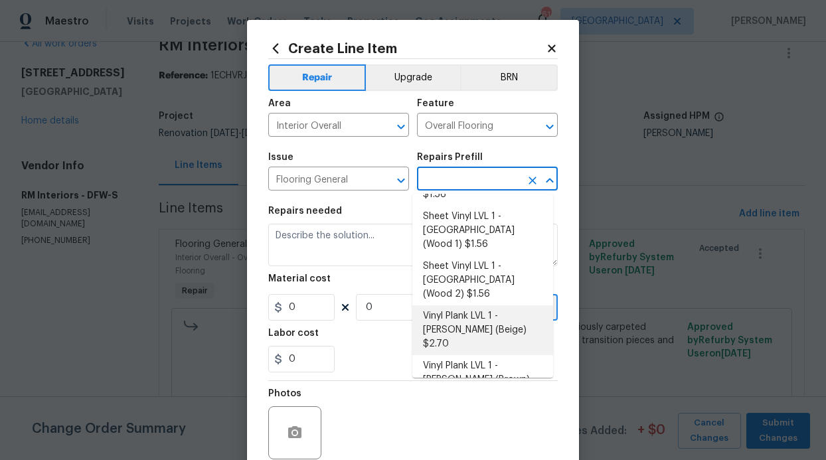
scroll to position [214, 0]
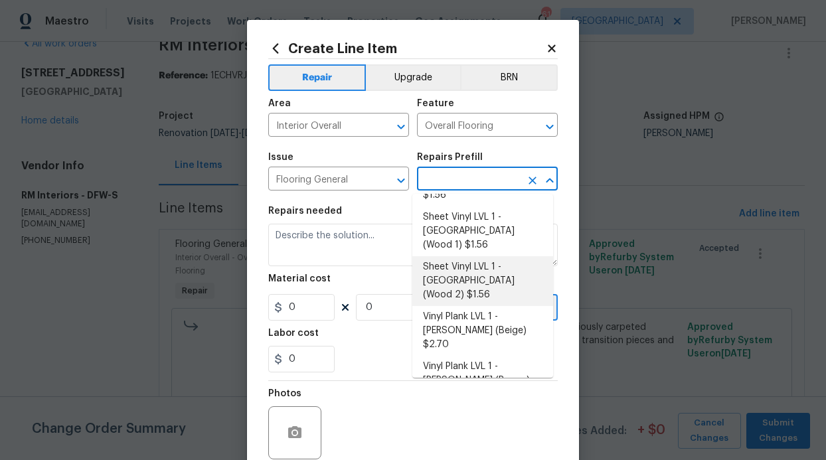
click at [479, 256] on li "Sheet Vinyl LVL 1 - Sugar Valley (Wood 2) $1.56" at bounding box center [482, 281] width 141 height 50
type input "Sheet Vinyl LVL 1 - Sugar Valley (Wood 2) $1.56"
type textarea "Install sheet vinyl flooring (Sugar Valley - Wood "Look", 549 Whiskey Barrel) i…"
type input "1.56"
type input "1"
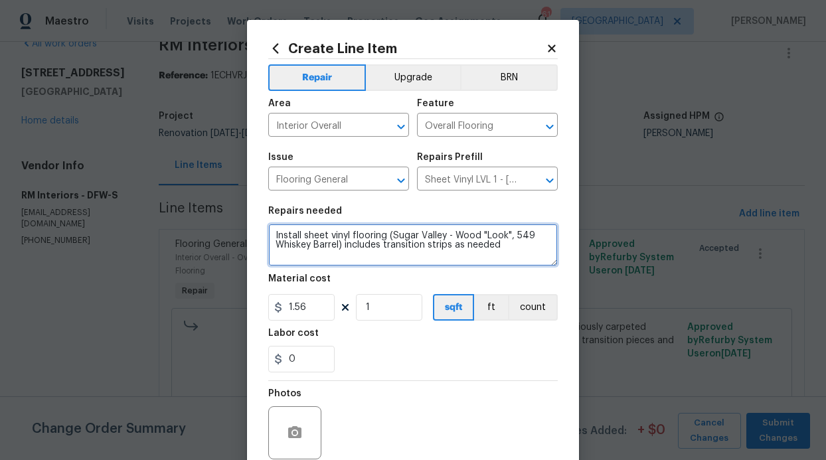
drag, startPoint x: 456, startPoint y: 244, endPoint x: 203, endPoint y: 185, distance: 259.7
click at [203, 185] on div "Create Line Item Repair Upgrade BRN Area Interior Overall ​ Feature Overall Flo…" at bounding box center [413, 230] width 826 height 460
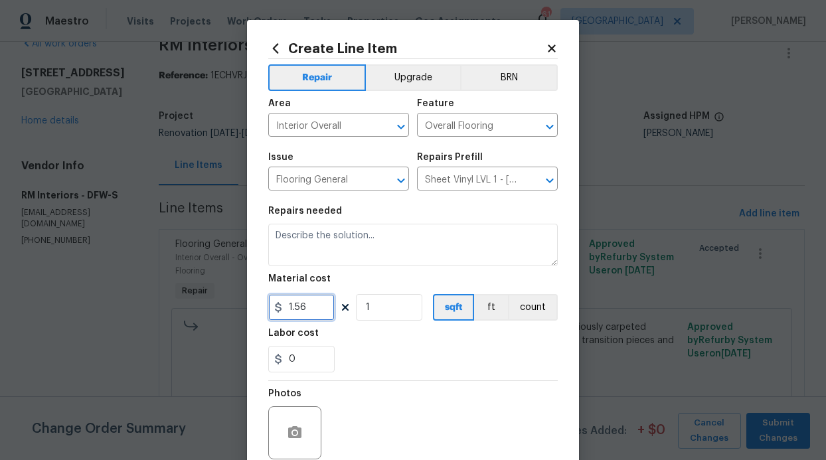
drag, startPoint x: 313, startPoint y: 306, endPoint x: 252, endPoint y: 295, distance: 62.1
click at [252, 295] on div "Create Line Item Repair Upgrade BRN Area Interior Overall ​ Feature Overall Flo…" at bounding box center [413, 286] width 332 height 532
type input "6626.65"
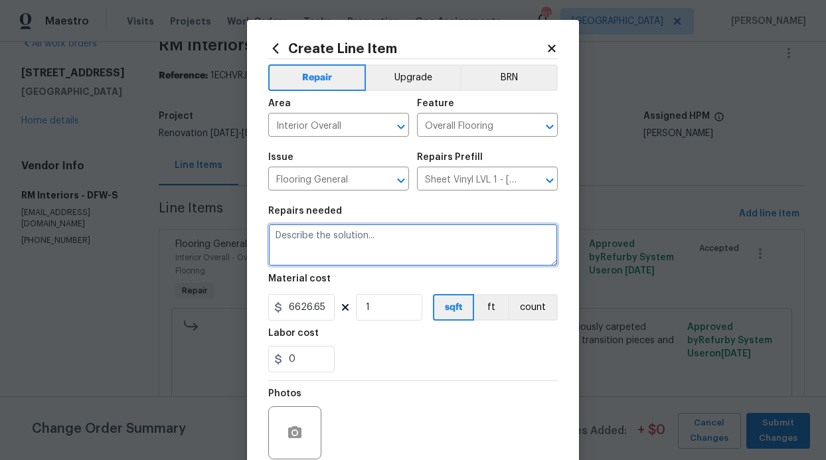
click at [369, 239] on textarea at bounding box center [413, 245] width 290 height 43
click at [346, 252] on textarea at bounding box center [413, 245] width 290 height 43
type textarea "G"
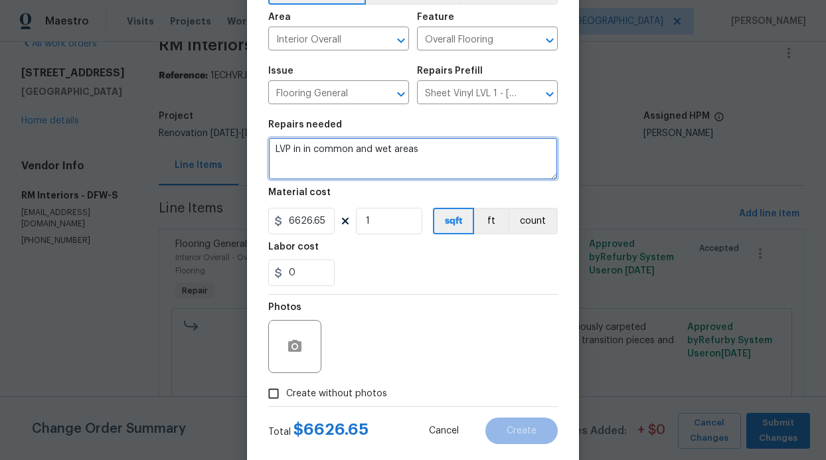
scroll to position [112, 0]
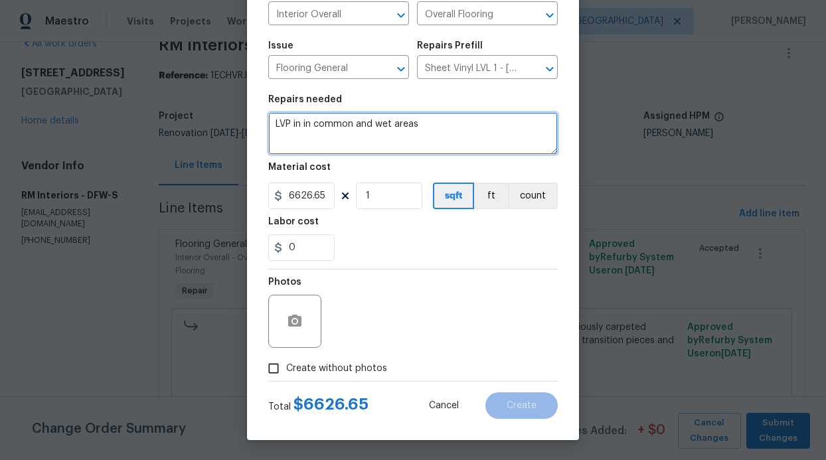
type textarea "LVP in in common and wet areas"
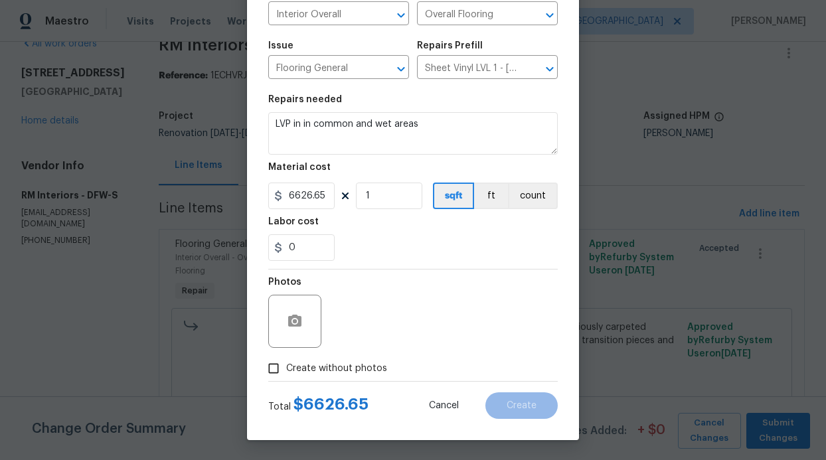
click at [381, 289] on div "Photos" at bounding box center [413, 313] width 290 height 86
click at [276, 365] on input "Create without photos" at bounding box center [273, 368] width 25 height 25
checkbox input "true"
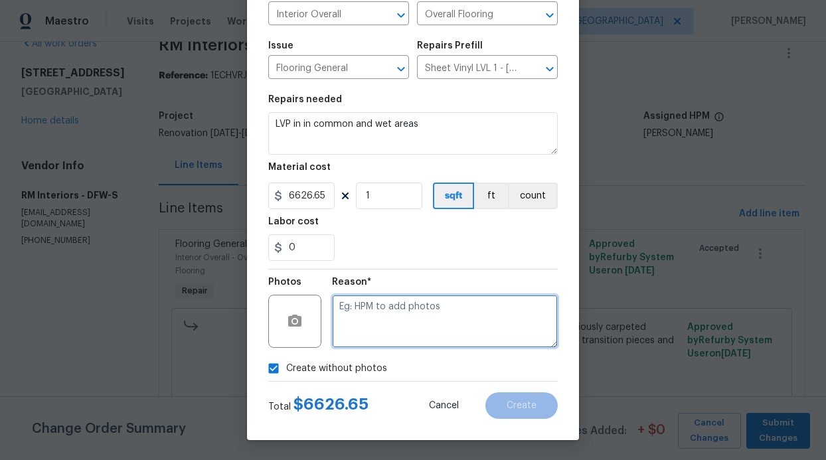
click at [368, 319] on textarea at bounding box center [445, 321] width 226 height 53
type textarea "Will add photos"
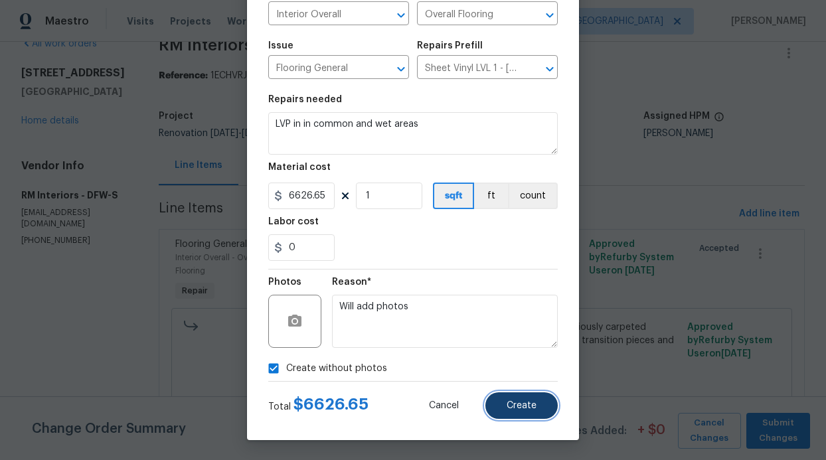
click at [516, 398] on button "Create" at bounding box center [521, 405] width 72 height 27
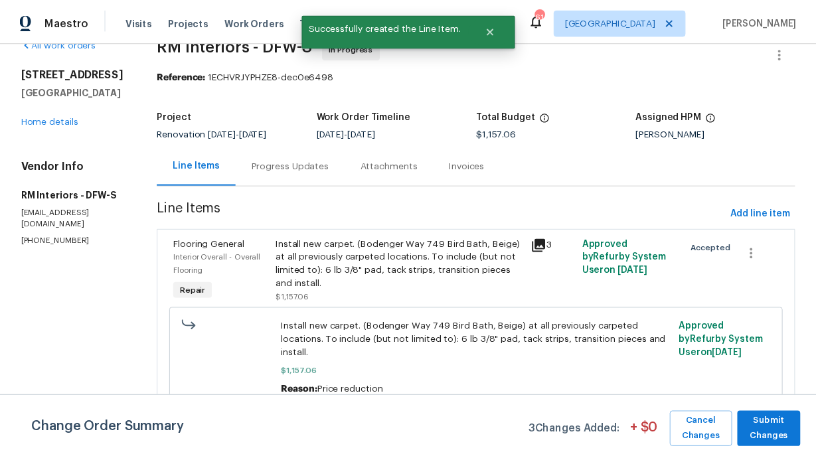
scroll to position [0, 0]
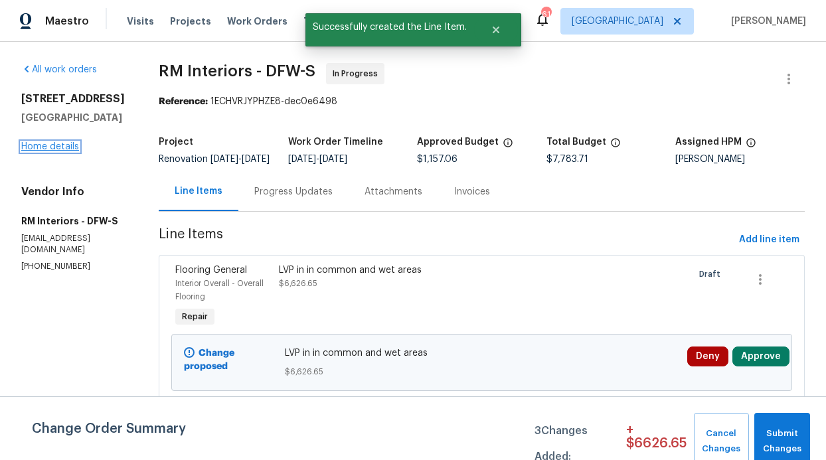
click at [46, 150] on link "Home details" at bounding box center [50, 146] width 58 height 9
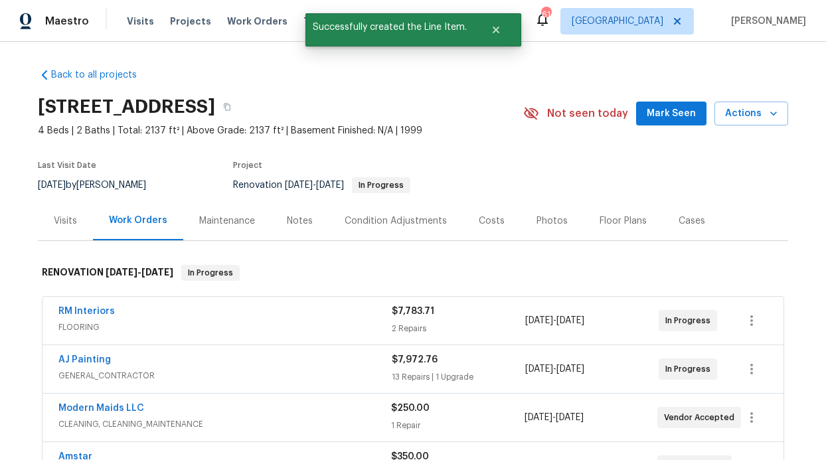
click at [675, 124] on button "Mark Seen" at bounding box center [671, 114] width 70 height 25
click at [287, 217] on div "Notes" at bounding box center [300, 221] width 26 height 13
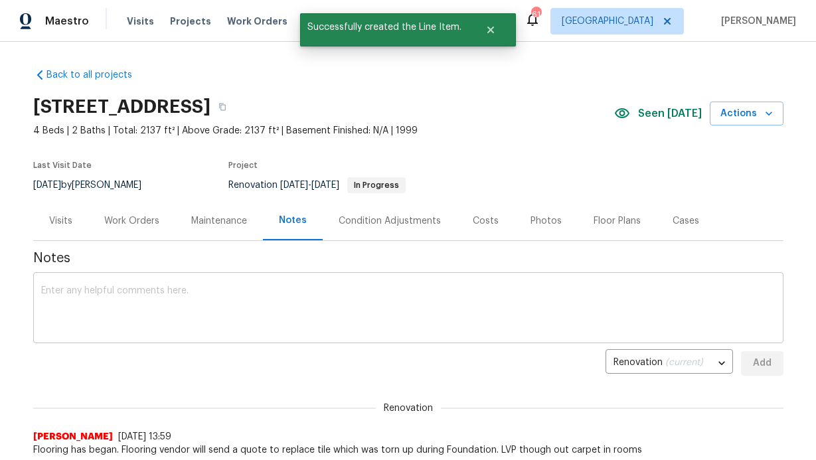
click at [274, 292] on textarea at bounding box center [408, 309] width 735 height 46
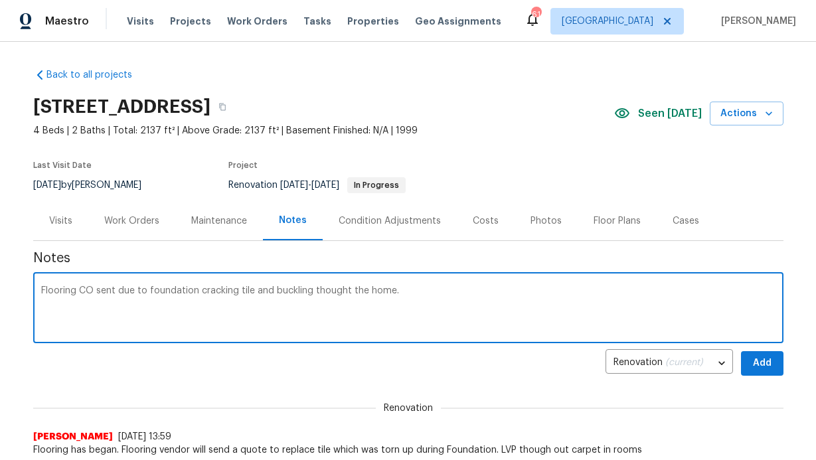
type textarea "Flooring CO sent due to foundation cracking tile and buckling thought the home."
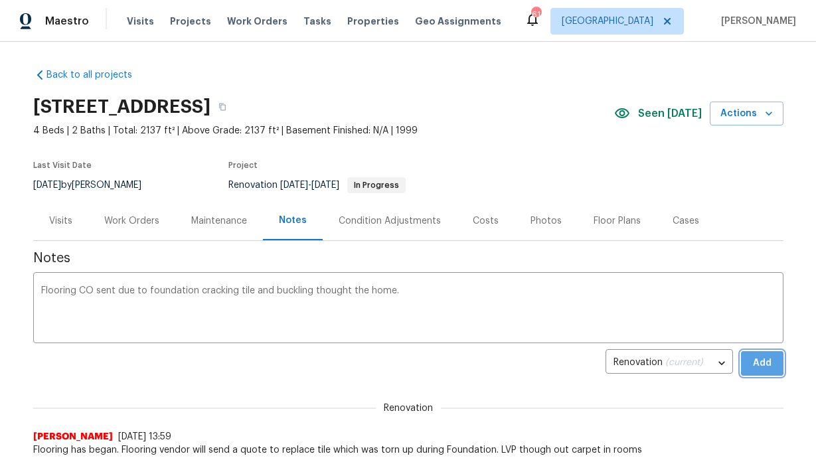
click at [752, 363] on span "Add" at bounding box center [762, 363] width 21 height 17
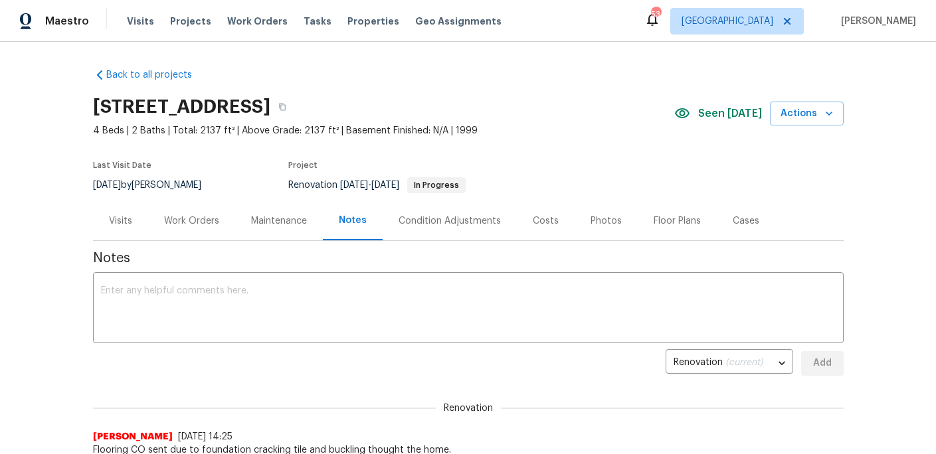
click at [264, 220] on div "Maintenance" at bounding box center [279, 221] width 56 height 13
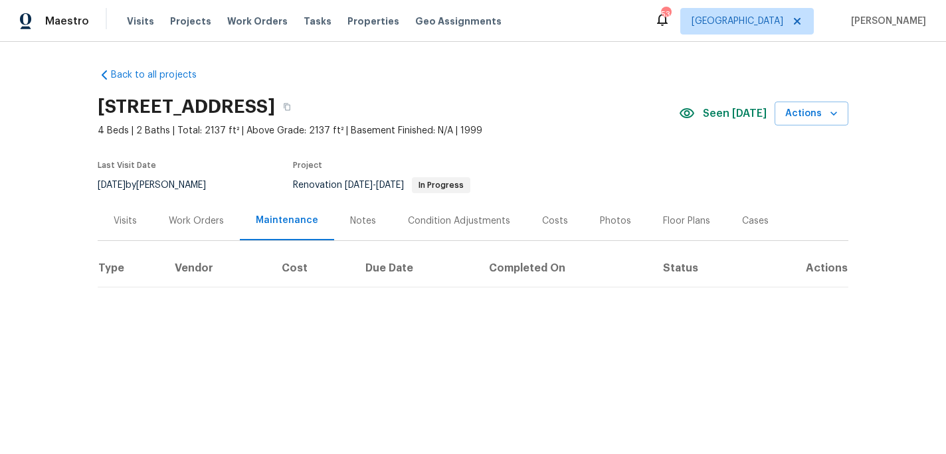
click at [219, 232] on div "Work Orders" at bounding box center [196, 220] width 87 height 39
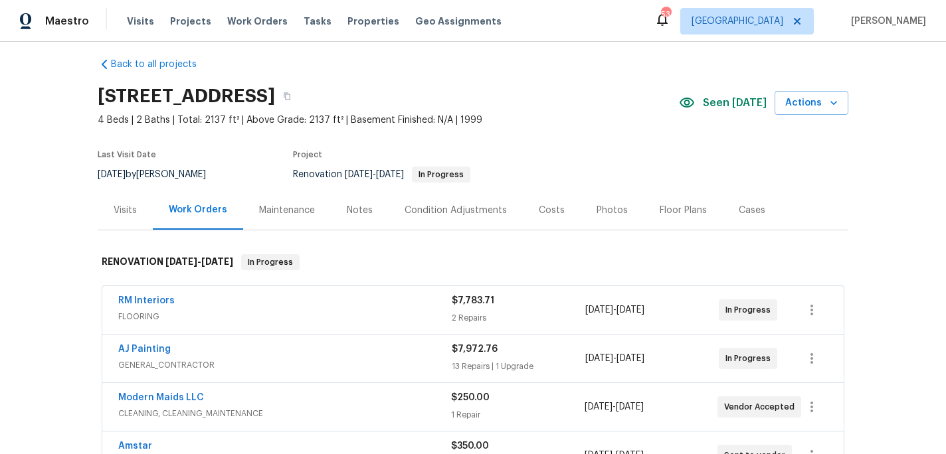
scroll to position [22, 0]
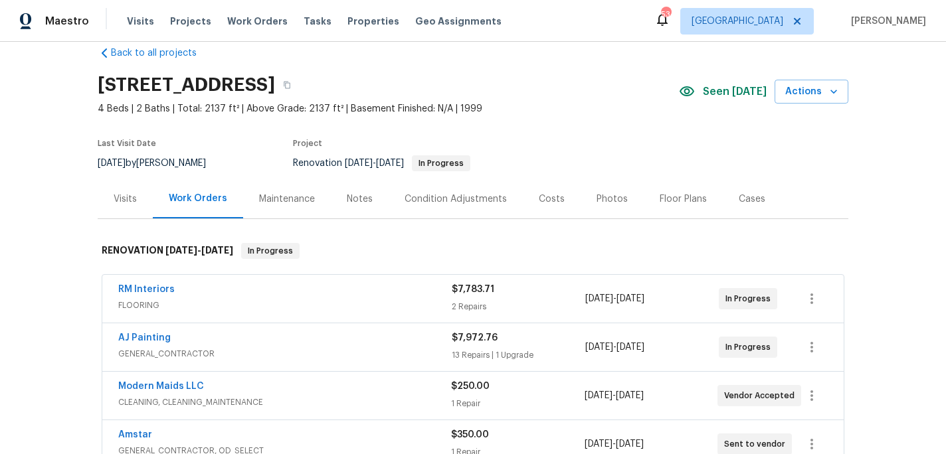
click at [286, 194] on div "Maintenance" at bounding box center [287, 199] width 56 height 13
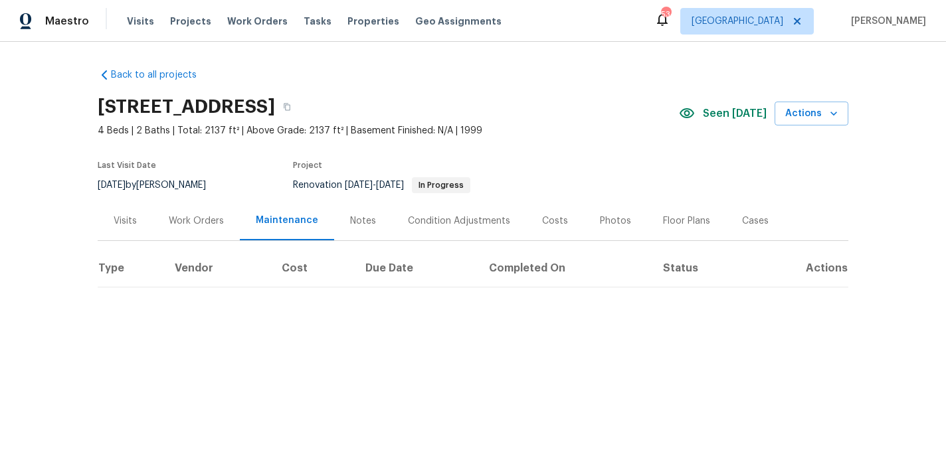
click at [242, 11] on div "Visits Projects Work Orders Tasks Properties Geo Assignments" at bounding box center [322, 21] width 391 height 27
click at [244, 18] on span "Work Orders" at bounding box center [257, 21] width 60 height 13
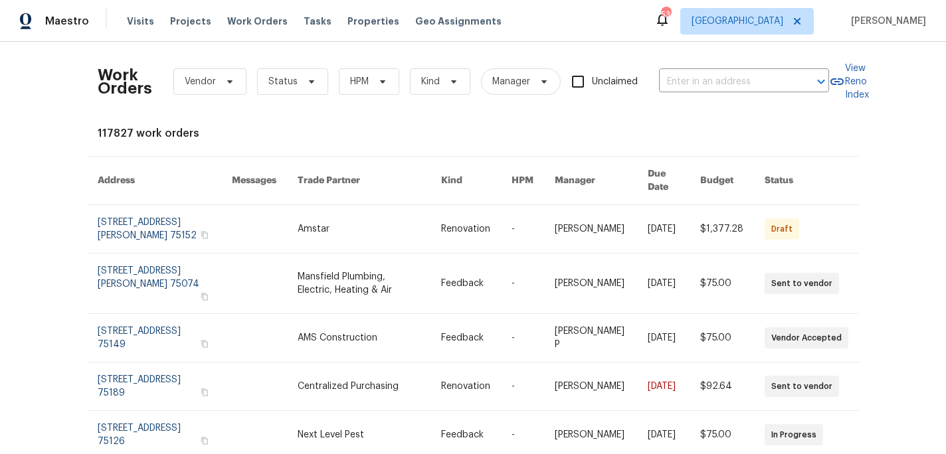
click at [373, 100] on div "Work Orders Vendor Status HPM Kind Manager Unclaimed ​" at bounding box center [463, 81] width 731 height 58
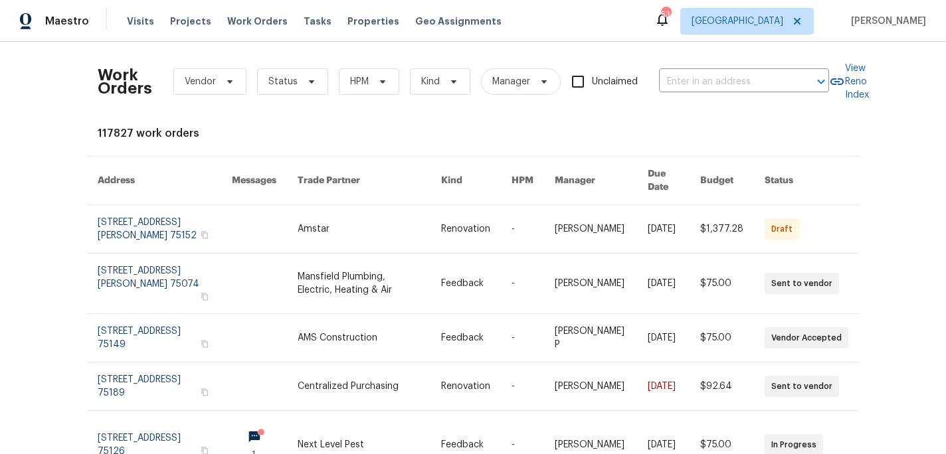
click at [375, 97] on div "Work Orders Vendor Status HPM Kind Manager Unclaimed ​" at bounding box center [463, 81] width 731 height 58
click at [376, 91] on span "HPM" at bounding box center [369, 81] width 60 height 27
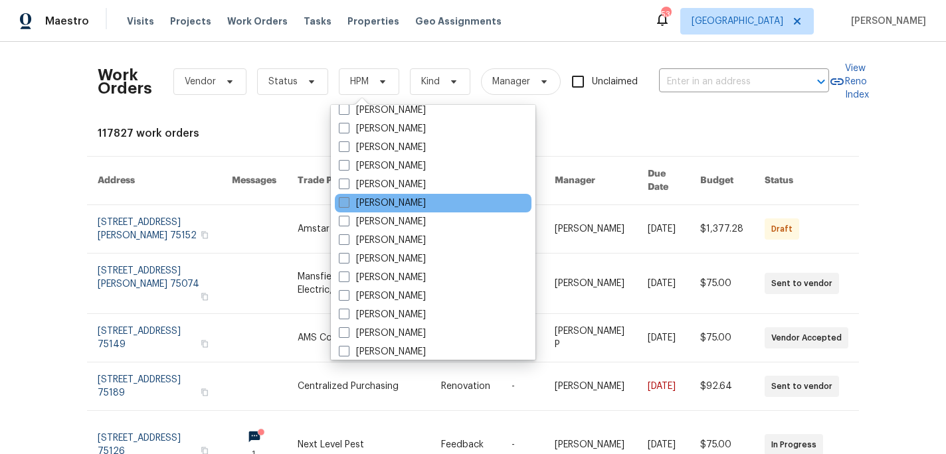
scroll to position [717, 0]
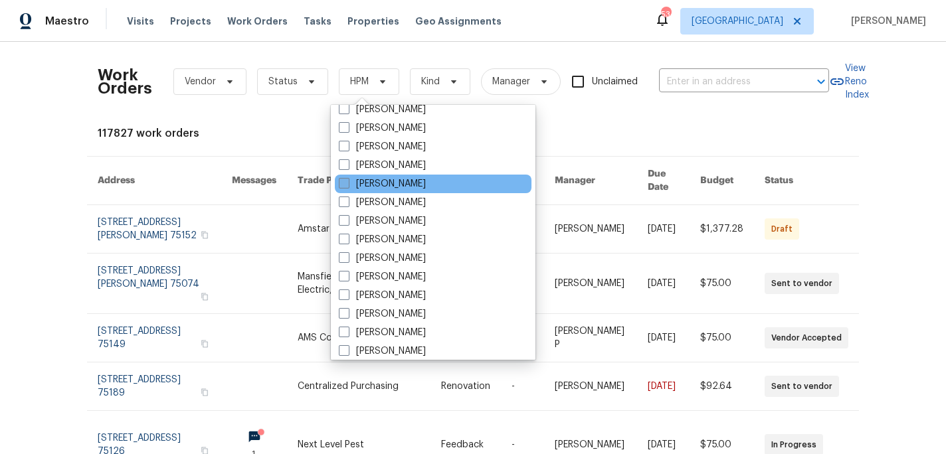
click at [389, 187] on label "[PERSON_NAME]" at bounding box center [382, 183] width 87 height 13
click at [347, 186] on input "[PERSON_NAME]" at bounding box center [343, 181] width 9 height 9
checkbox input "true"
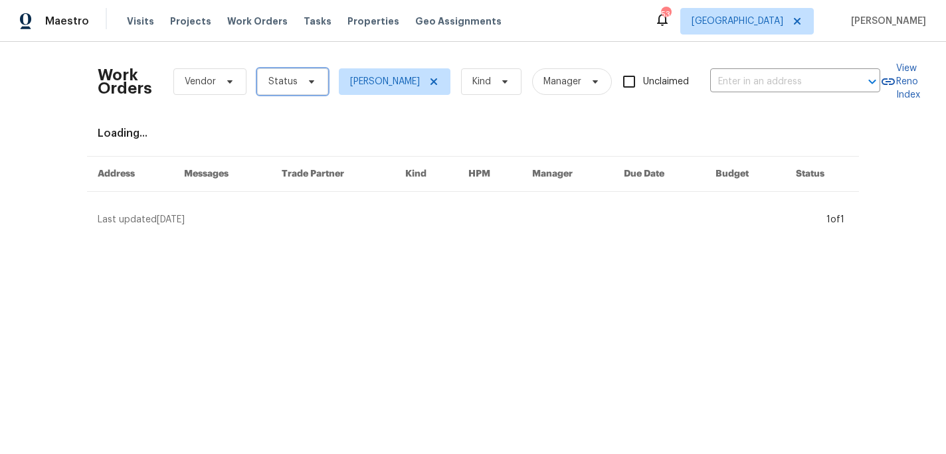
click at [306, 83] on icon at bounding box center [311, 81] width 11 height 11
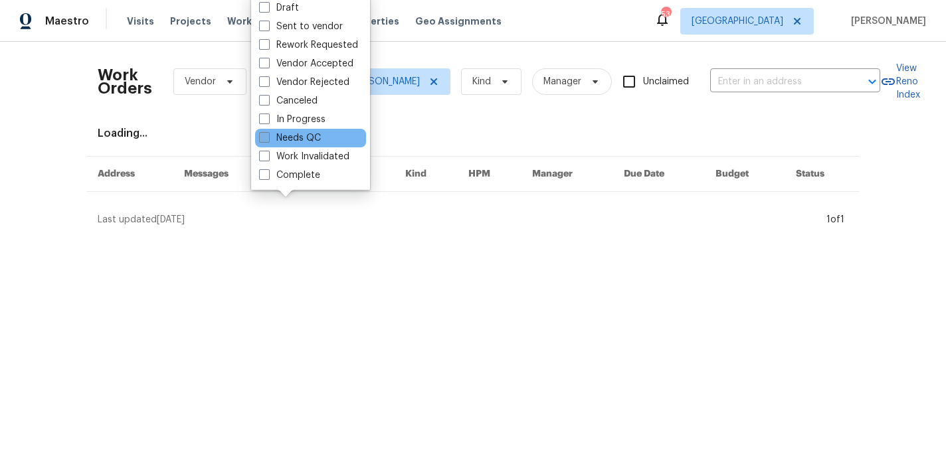
click at [291, 134] on label "Needs QC" at bounding box center [290, 137] width 62 height 13
click at [268, 134] on input "Needs QC" at bounding box center [263, 135] width 9 height 9
checkbox input "true"
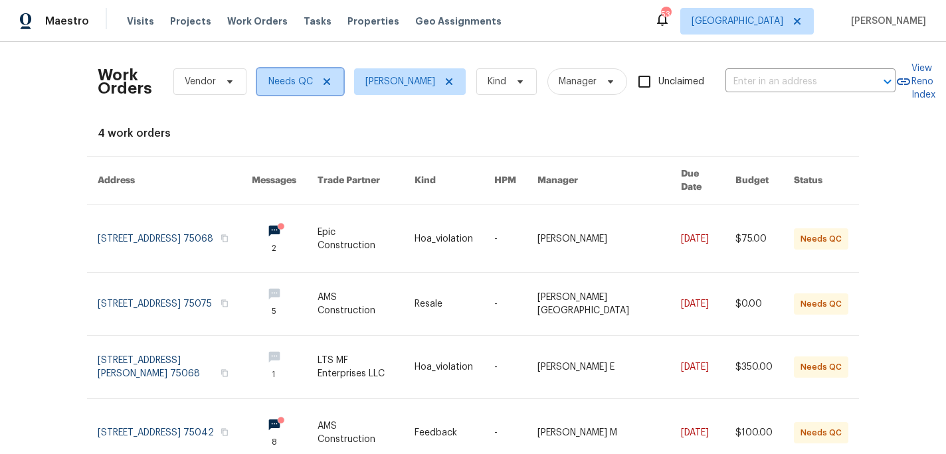
click at [321, 85] on icon at bounding box center [326, 81] width 11 height 11
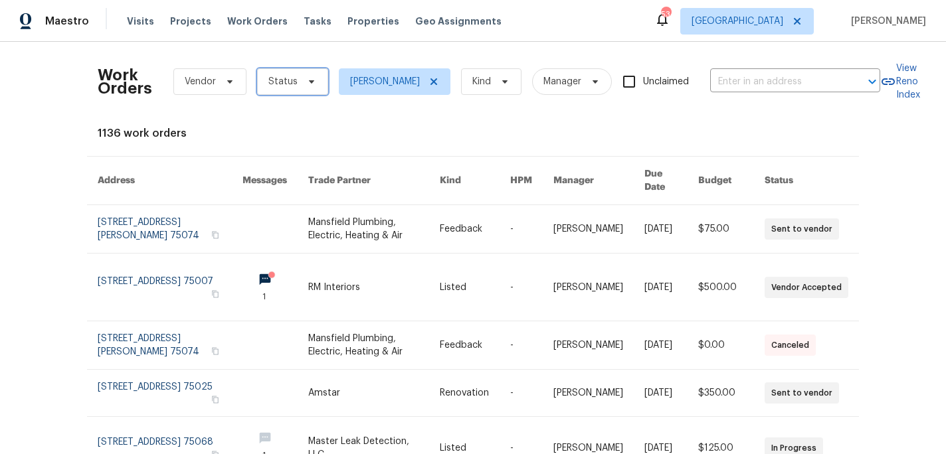
click at [296, 88] on span "Status" at bounding box center [292, 81] width 71 height 27
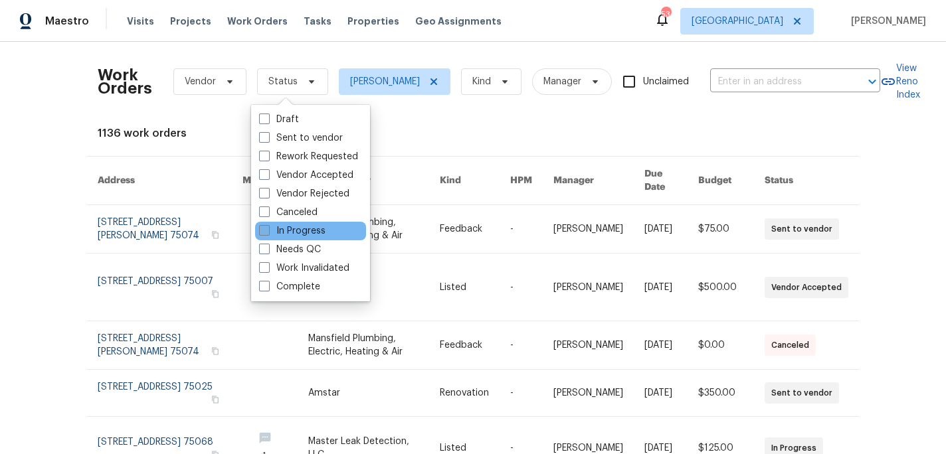
click at [301, 230] on label "In Progress" at bounding box center [292, 230] width 66 height 13
click at [268, 230] on input "In Progress" at bounding box center [263, 228] width 9 height 9
checkbox input "true"
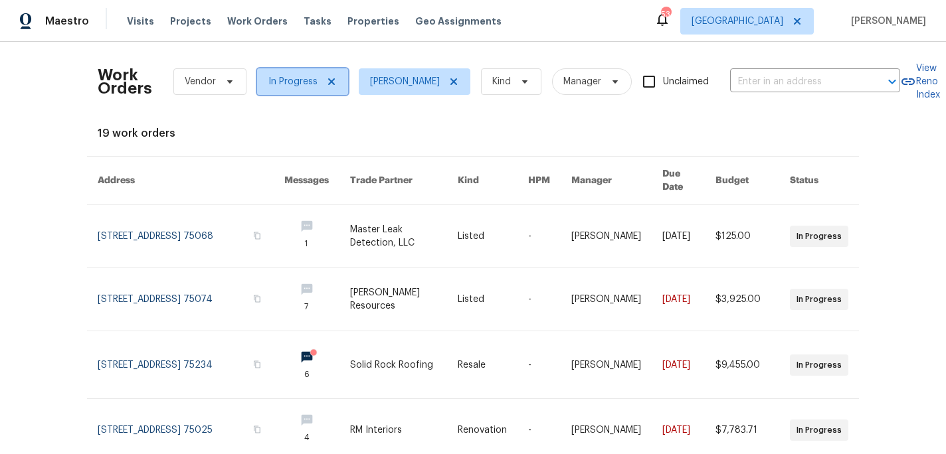
click at [329, 84] on icon at bounding box center [331, 81] width 11 height 11
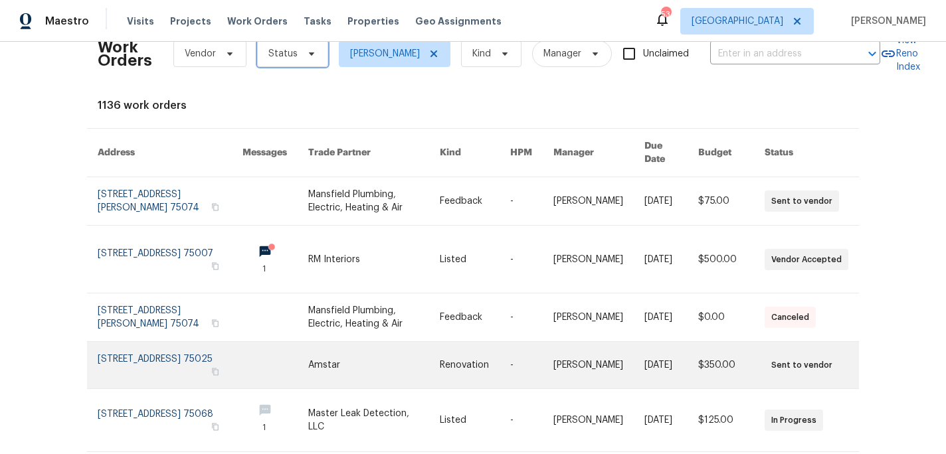
scroll to position [95, 0]
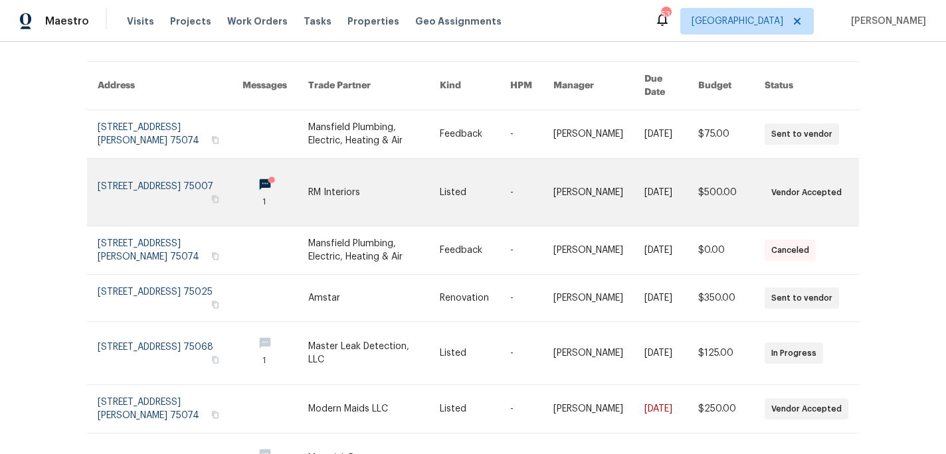
click at [266, 175] on icon at bounding box center [271, 180] width 10 height 10
click at [250, 173] on link at bounding box center [275, 192] width 66 height 67
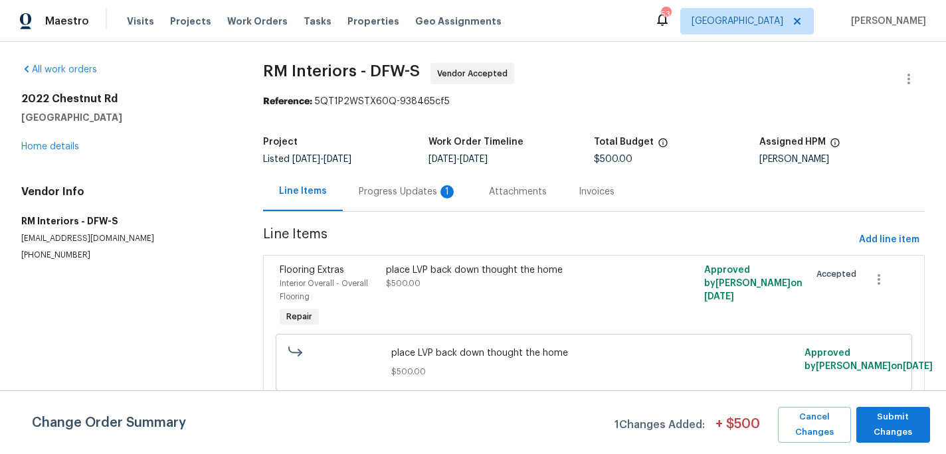
click at [382, 188] on div "Progress Updates 1" at bounding box center [408, 191] width 98 height 13
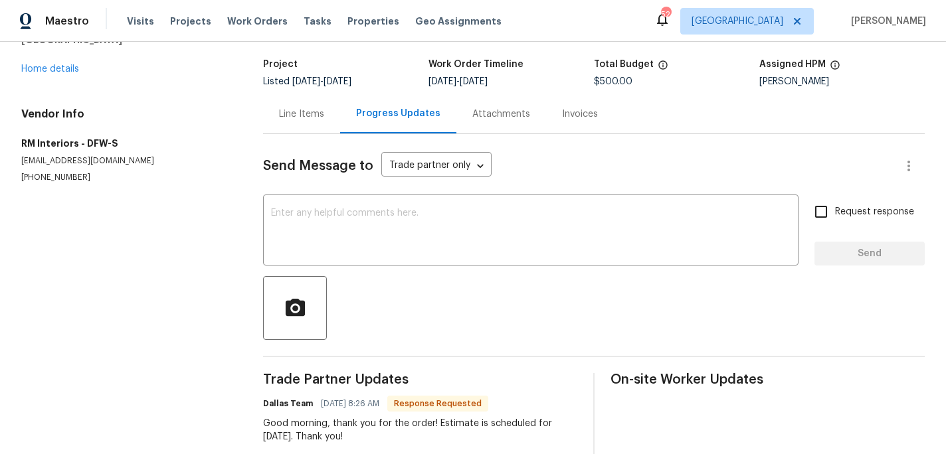
scroll to position [114, 0]
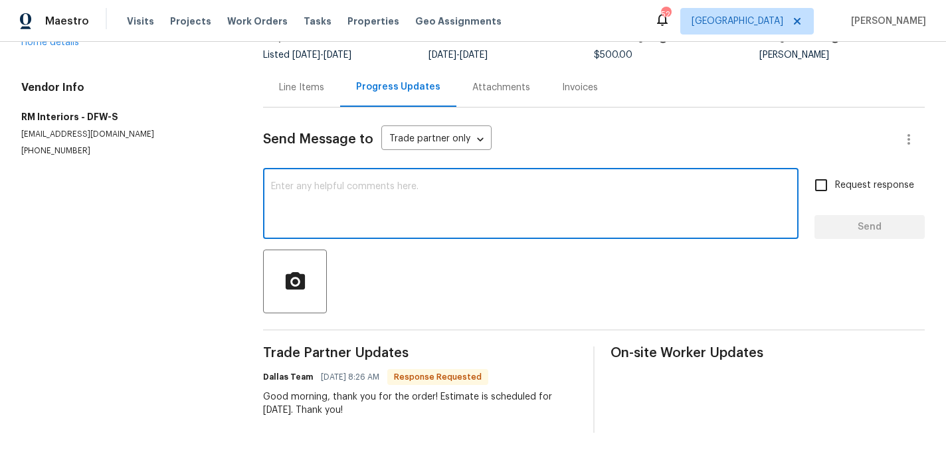
click at [411, 189] on textarea at bounding box center [530, 205] width 519 height 46
type textarea "Thank you"
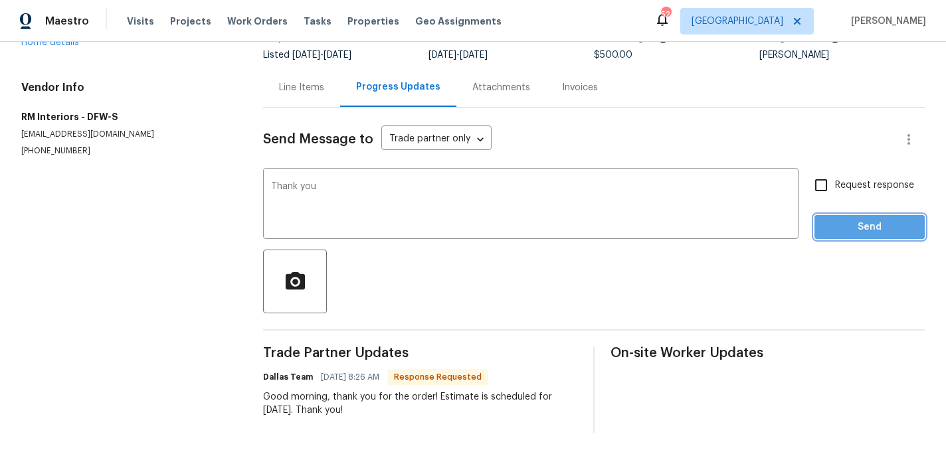
click at [826, 219] on span "Send" at bounding box center [869, 227] width 89 height 17
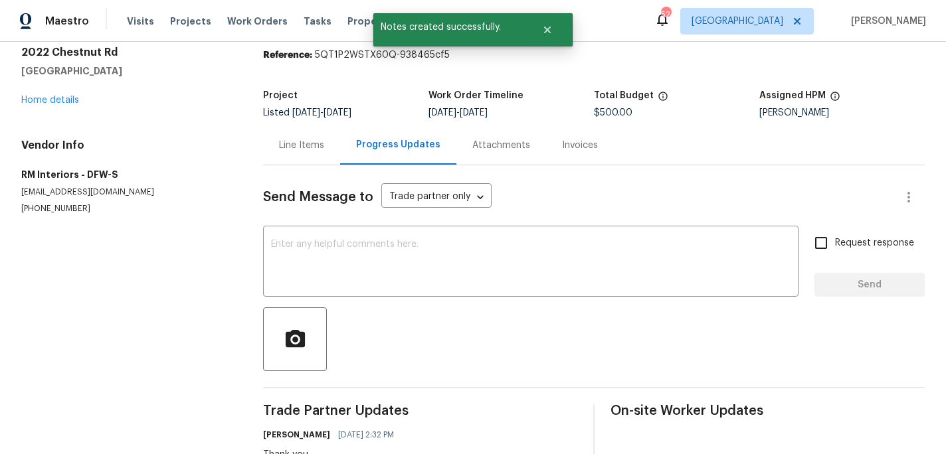
scroll to position [0, 0]
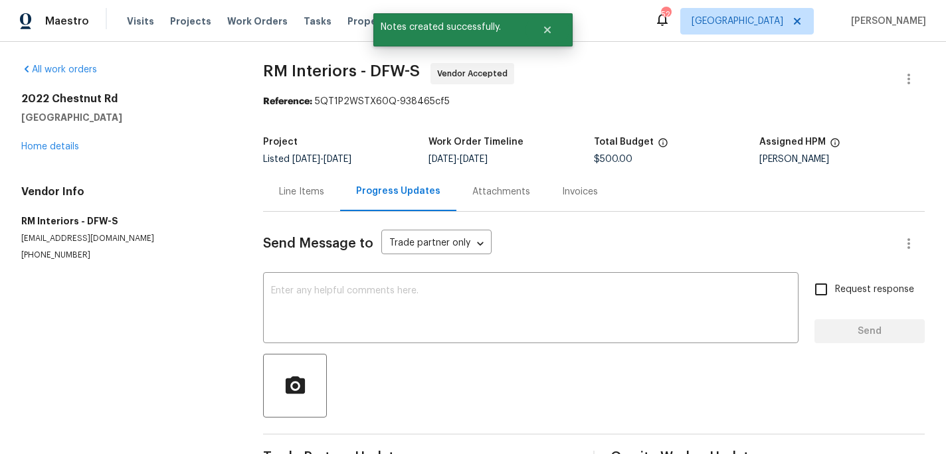
click at [198, 29] on div "Visits Projects Work Orders Tasks Properties Geo Assignments" at bounding box center [322, 21] width 391 height 27
click at [203, 21] on div "Visits Projects Work Orders Tasks Properties Geo Assignments" at bounding box center [322, 21] width 391 height 27
click at [240, 27] on span "Work Orders" at bounding box center [257, 21] width 60 height 13
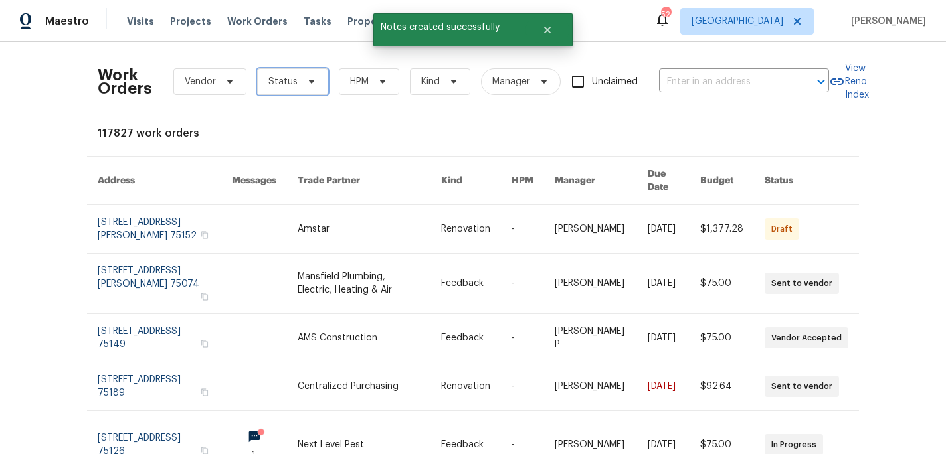
click at [281, 86] on span "Status" at bounding box center [282, 81] width 29 height 13
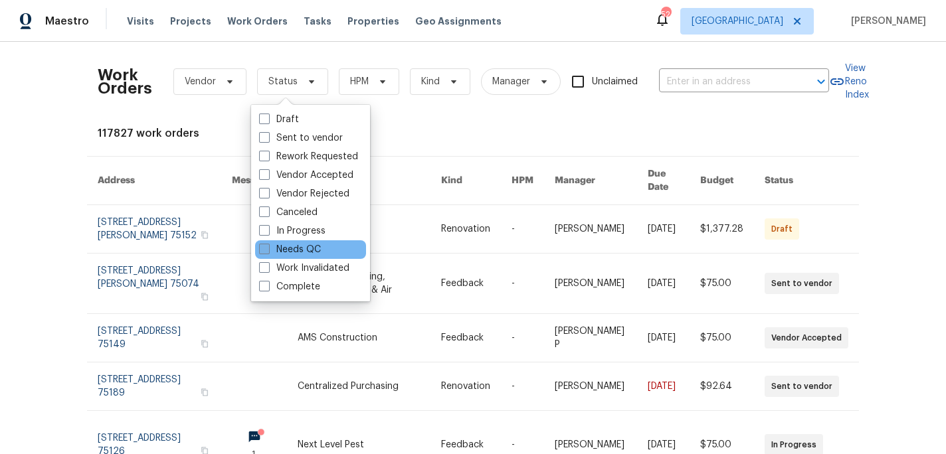
click at [301, 244] on label "Needs QC" at bounding box center [290, 249] width 62 height 13
click at [268, 244] on input "Needs QC" at bounding box center [263, 247] width 9 height 9
checkbox input "true"
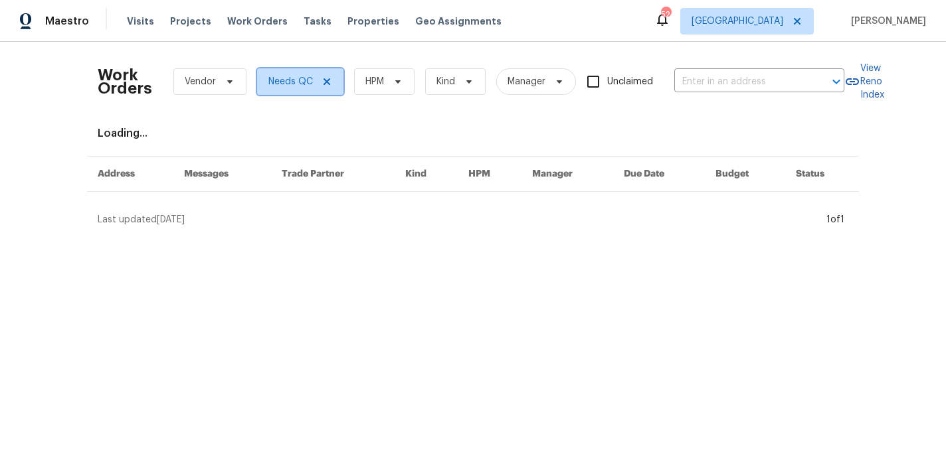
click at [323, 79] on icon at bounding box center [326, 81] width 7 height 7
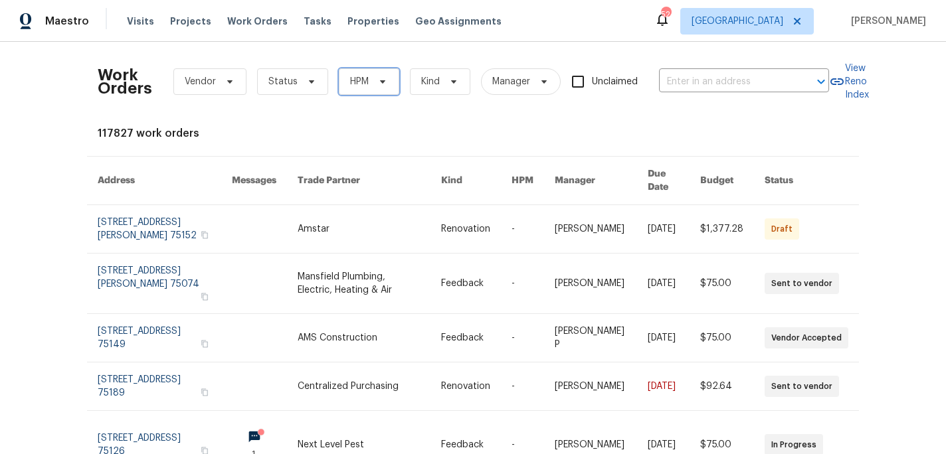
click at [339, 82] on span "HPM" at bounding box center [369, 81] width 60 height 27
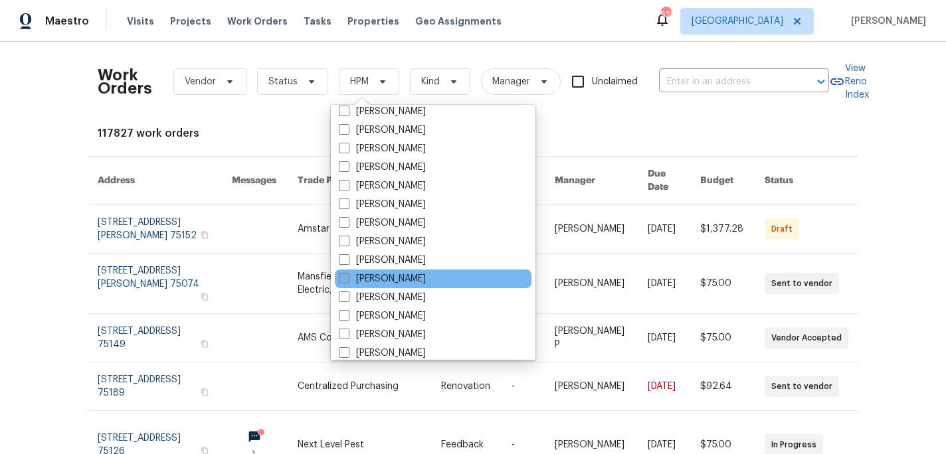
scroll to position [741, 0]
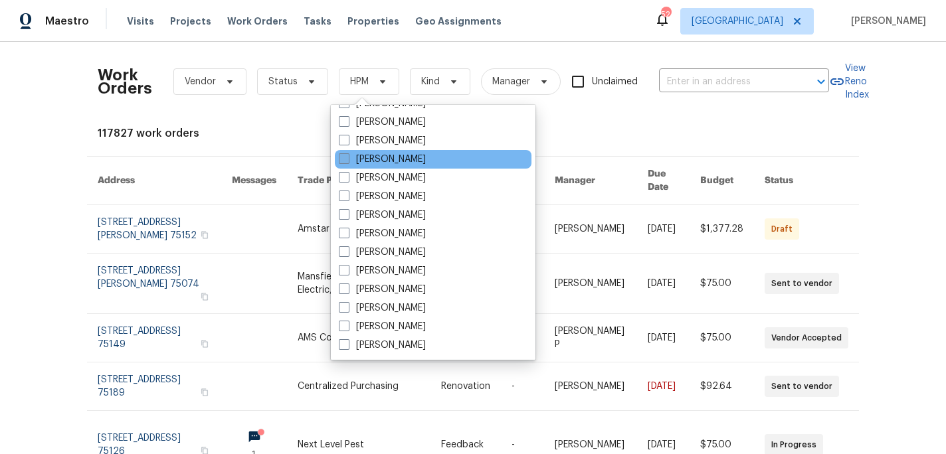
click at [415, 161] on label "[PERSON_NAME]" at bounding box center [382, 159] width 87 height 13
click at [347, 161] on input "[PERSON_NAME]" at bounding box center [343, 157] width 9 height 9
checkbox input "true"
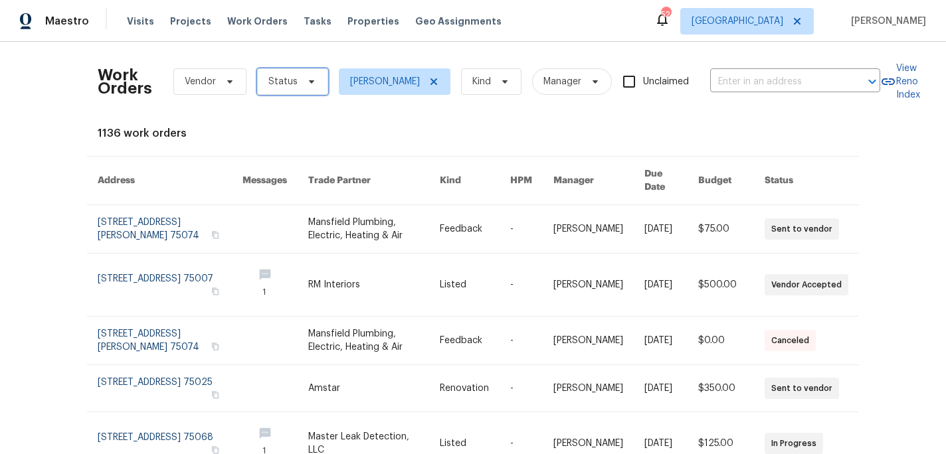
click at [302, 77] on span at bounding box center [309, 81] width 15 height 11
click at [188, 145] on div "Work Orders Vendor Status RonDerrick Jackson Kind Manager Unclaimed ​ View Reno…" at bounding box center [473, 431] width 750 height 758
click at [804, 78] on input "text" at bounding box center [776, 82] width 133 height 21
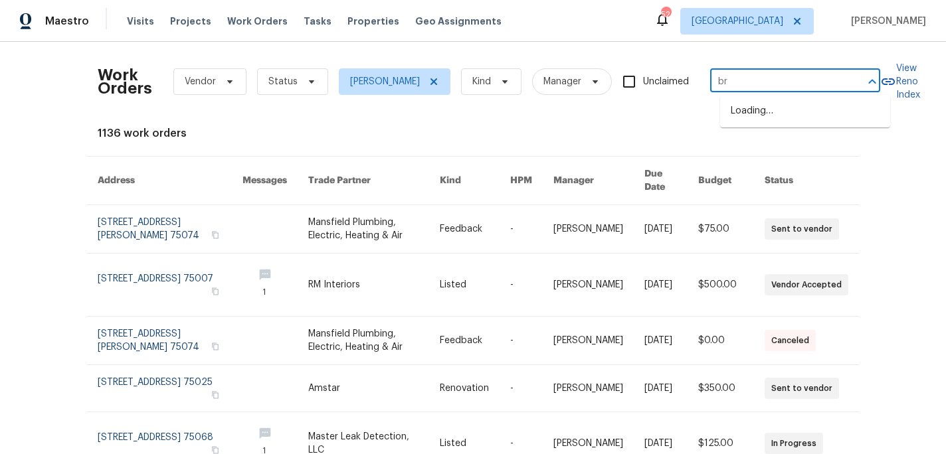
type input "b"
type input "253 brook"
click at [826, 110] on li "253 Brookdale Dr, Little Elm, TX 75068" at bounding box center [805, 111] width 170 height 22
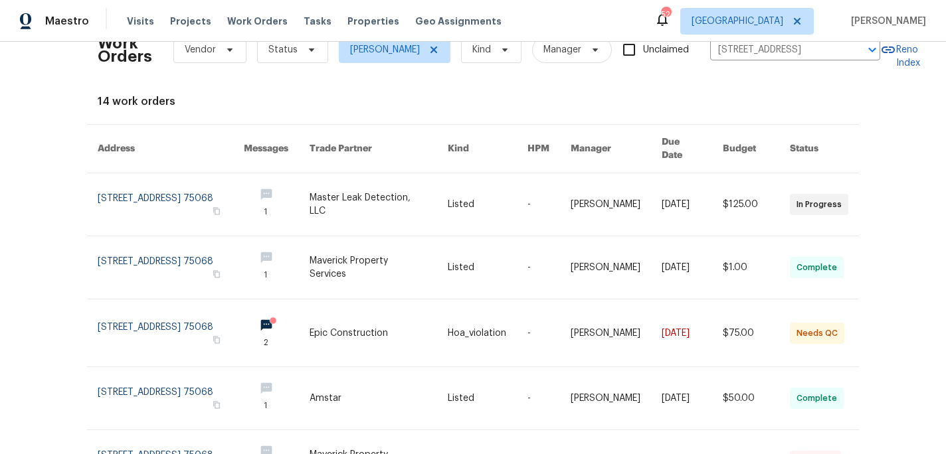
scroll to position [3, 0]
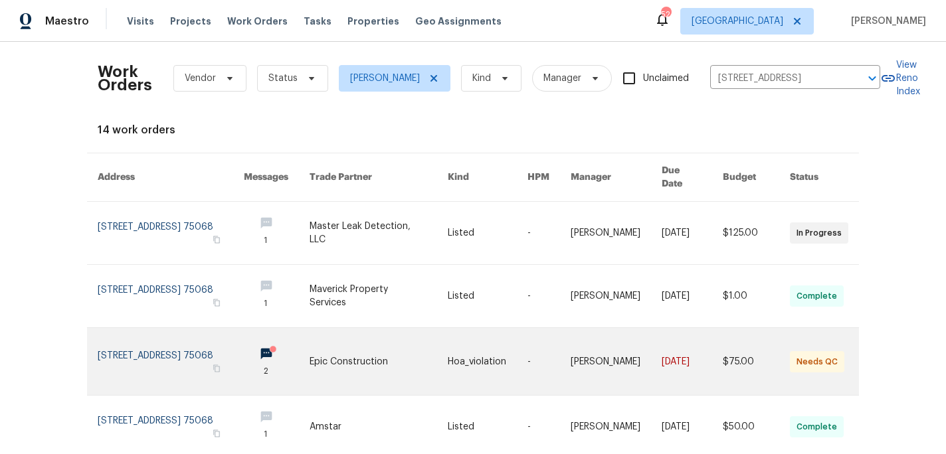
click at [262, 331] on link at bounding box center [277, 361] width 66 height 67
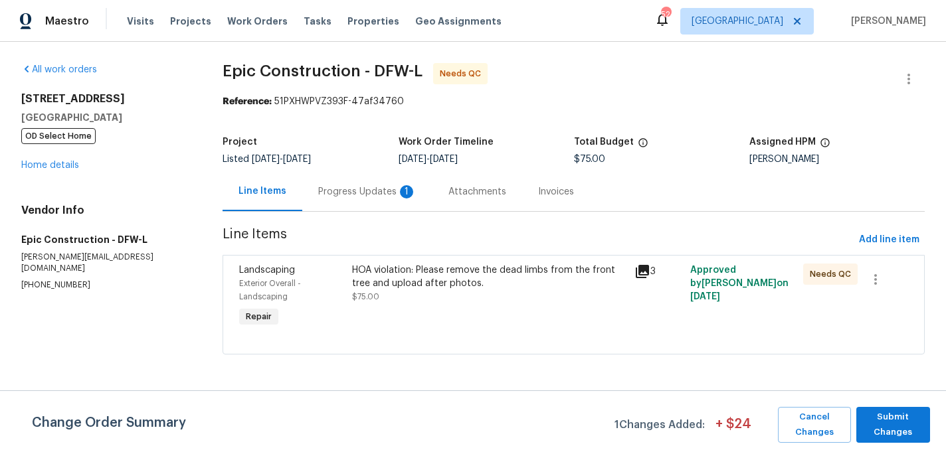
click at [349, 193] on div "Progress Updates 1" at bounding box center [367, 191] width 98 height 13
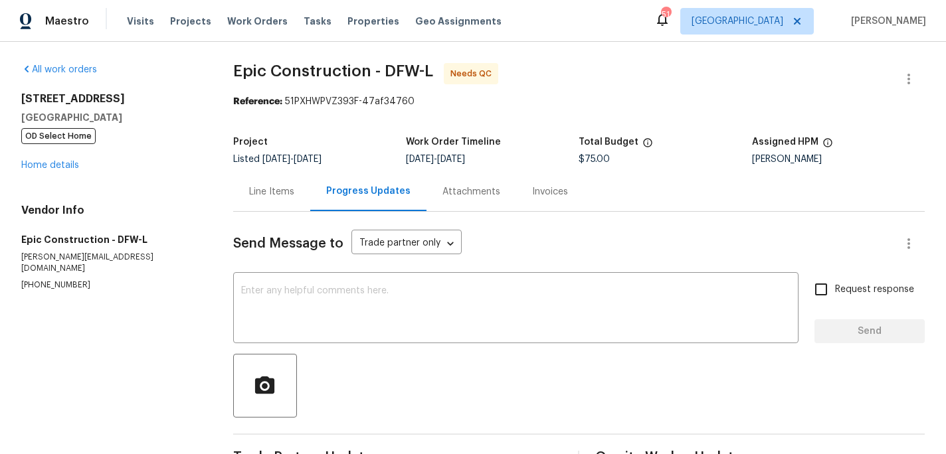
click at [298, 204] on div "Line Items" at bounding box center [271, 191] width 77 height 39
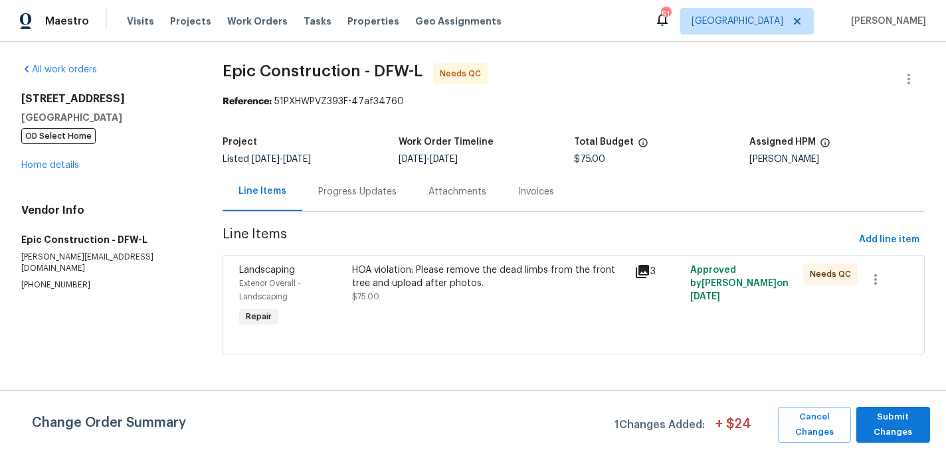
click at [248, 12] on div "Visits Projects Work Orders Tasks Properties Geo Assignments" at bounding box center [322, 21] width 391 height 27
click at [253, 13] on div "Visits Projects Work Orders Tasks Properties Geo Assignments" at bounding box center [322, 21] width 391 height 27
click at [253, 21] on span "Work Orders" at bounding box center [257, 21] width 60 height 13
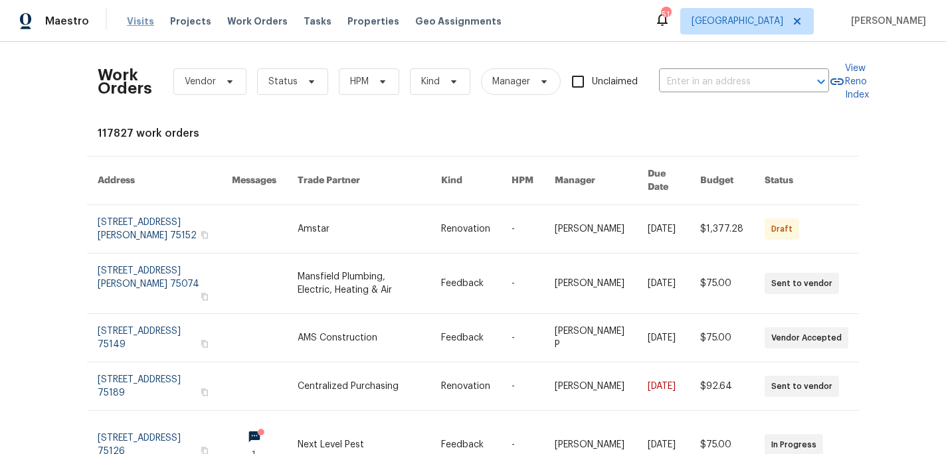
click at [133, 20] on span "Visits" at bounding box center [140, 21] width 27 height 13
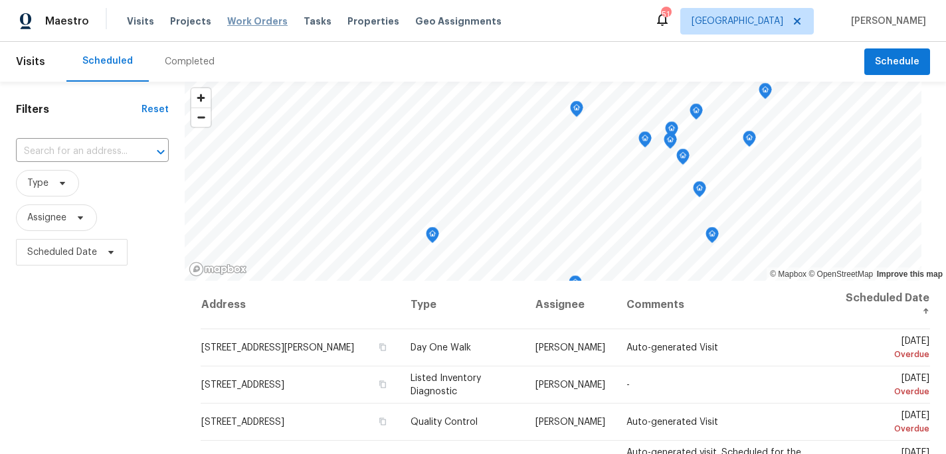
click at [244, 20] on span "Work Orders" at bounding box center [257, 21] width 60 height 13
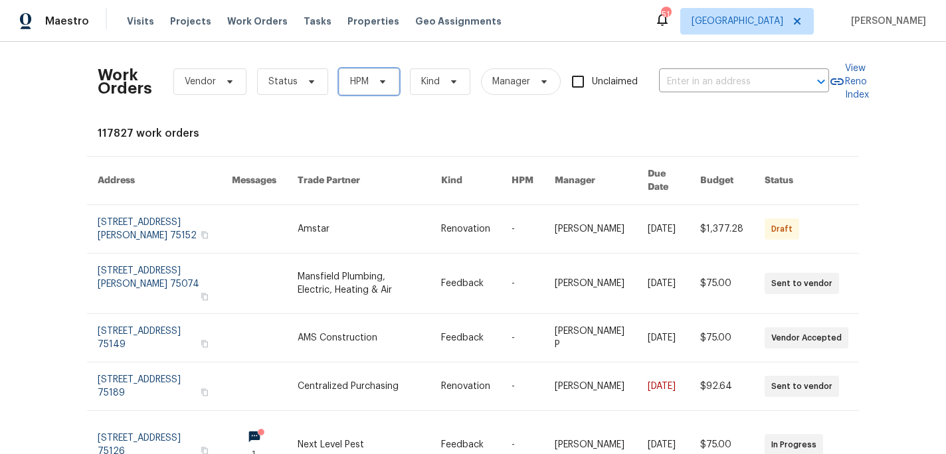
click at [379, 89] on span "HPM" at bounding box center [369, 81] width 60 height 27
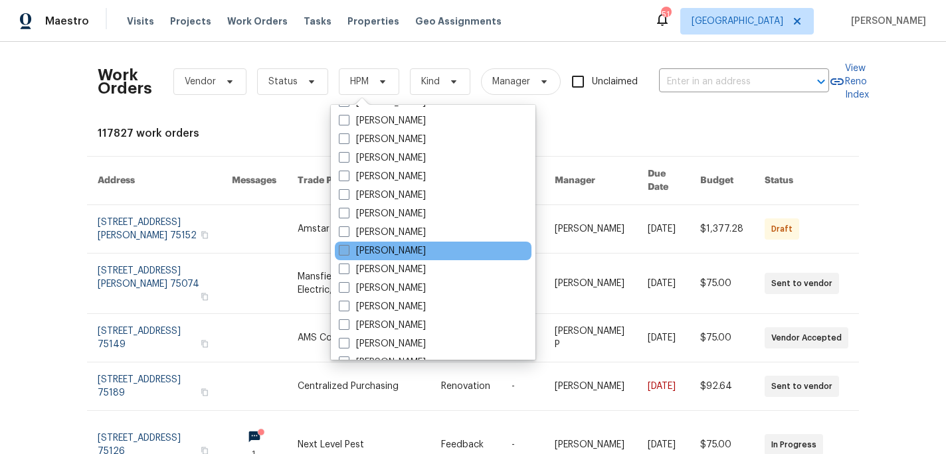
scroll to position [741, 0]
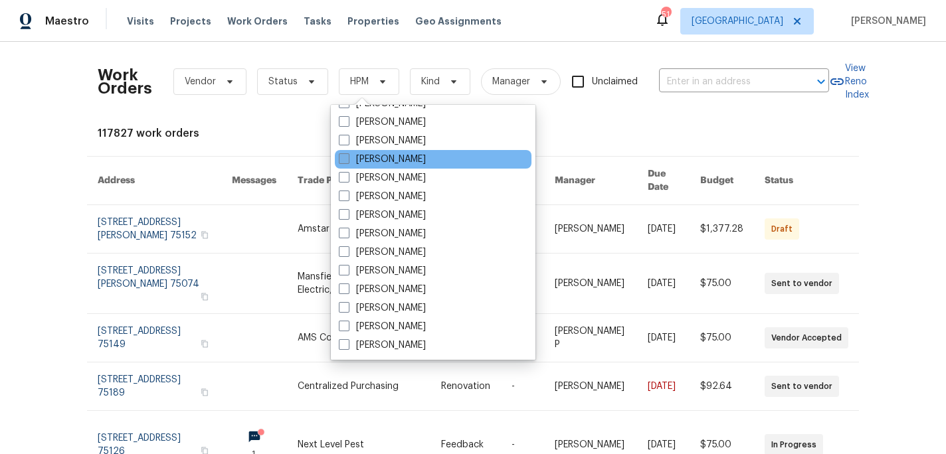
click at [424, 163] on label "[PERSON_NAME]" at bounding box center [382, 159] width 87 height 13
click at [347, 161] on input "[PERSON_NAME]" at bounding box center [343, 157] width 9 height 9
checkbox input "true"
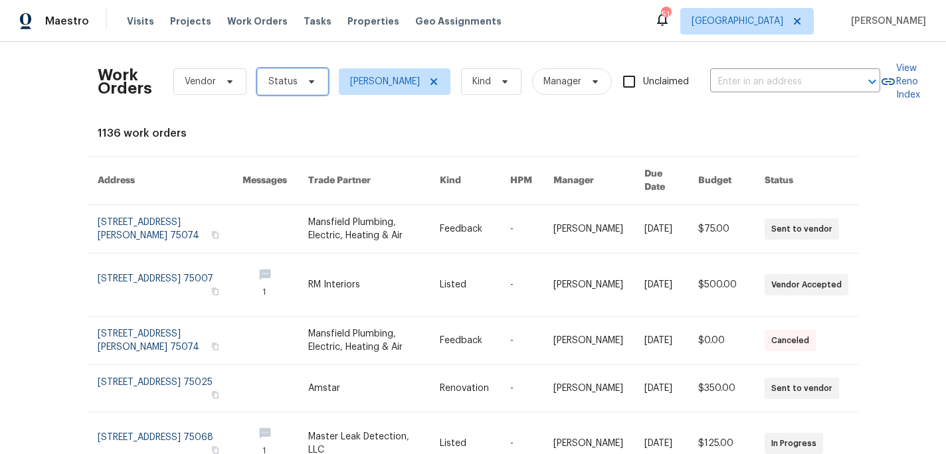
click at [277, 85] on span "Status" at bounding box center [282, 81] width 29 height 13
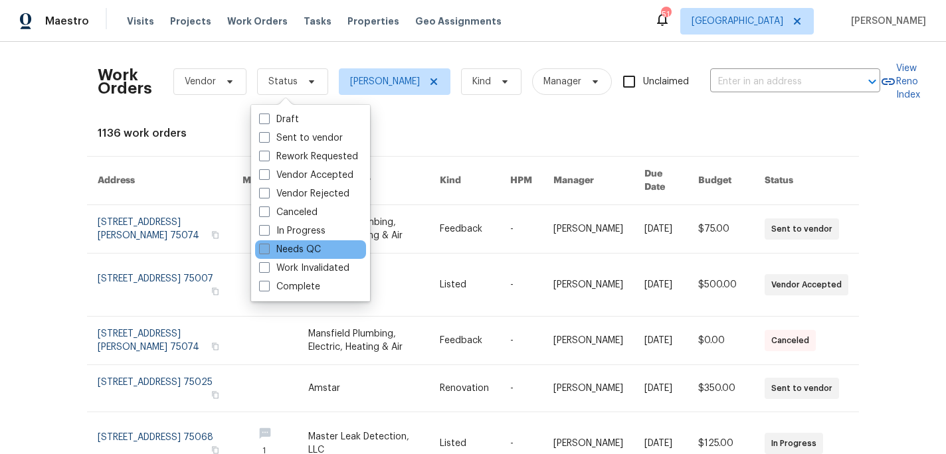
click at [311, 248] on label "Needs QC" at bounding box center [290, 249] width 62 height 13
click at [268, 248] on input "Needs QC" at bounding box center [263, 247] width 9 height 9
checkbox input "true"
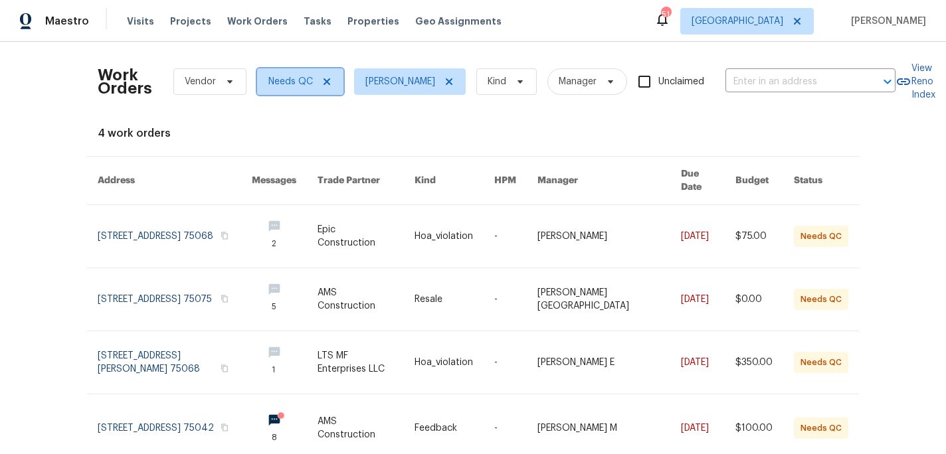
click at [325, 76] on icon at bounding box center [326, 81] width 11 height 11
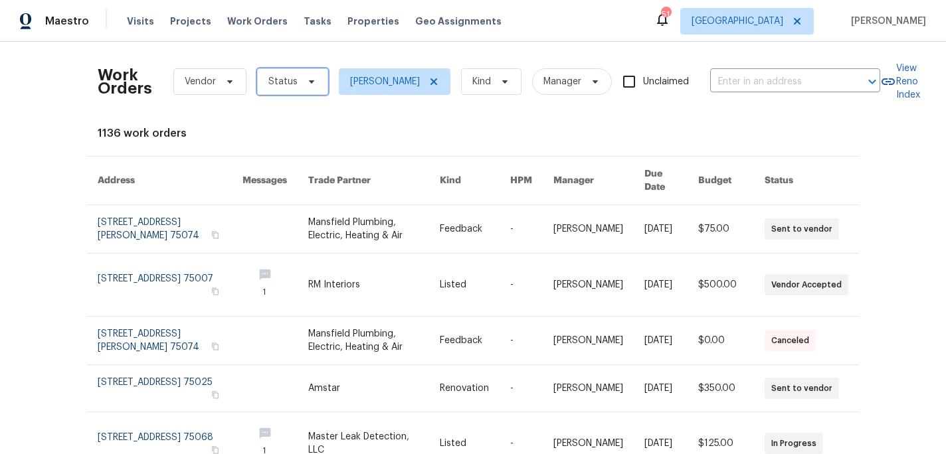
click at [313, 86] on span "Status" at bounding box center [292, 81] width 71 height 27
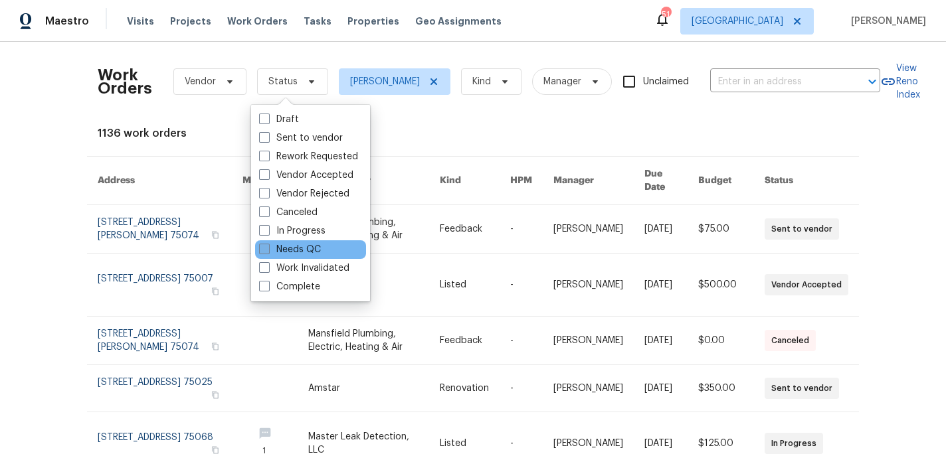
click at [296, 250] on label "Needs QC" at bounding box center [290, 249] width 62 height 13
click at [268, 250] on input "Needs QC" at bounding box center [263, 247] width 9 height 9
checkbox input "true"
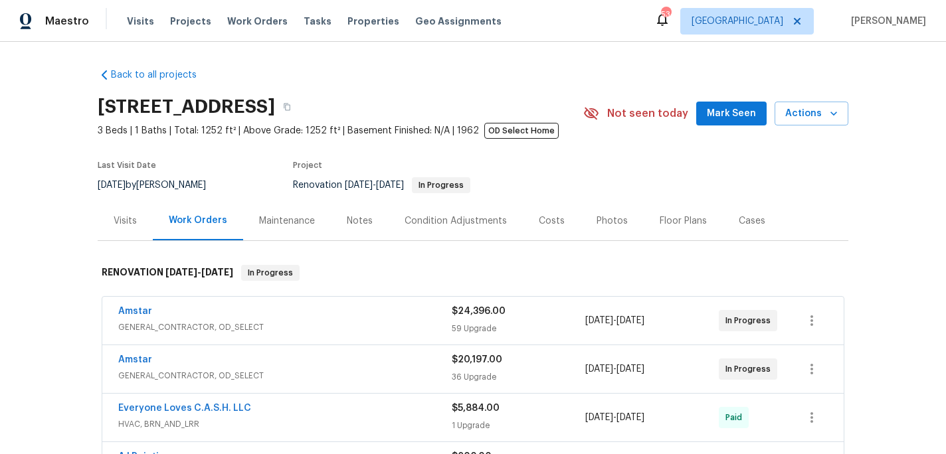
click at [714, 120] on span "Mark Seen" at bounding box center [731, 114] width 49 height 17
click at [352, 224] on div "Notes" at bounding box center [360, 221] width 26 height 13
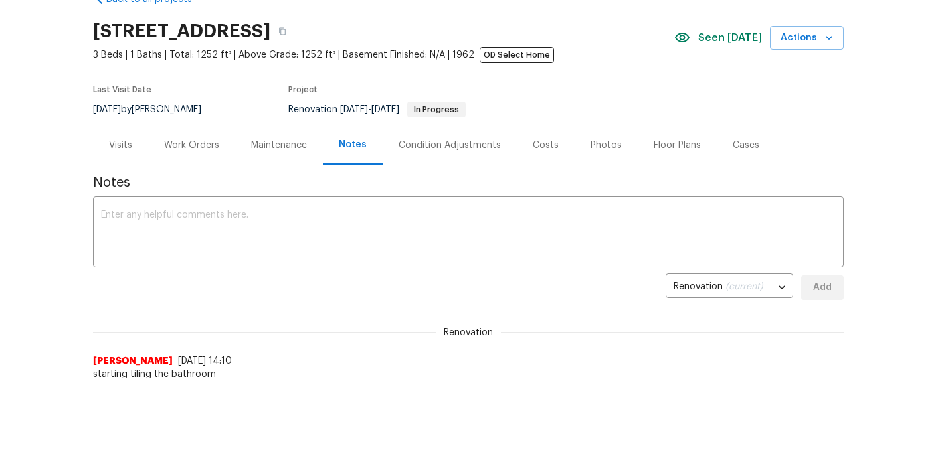
scroll to position [110, 0]
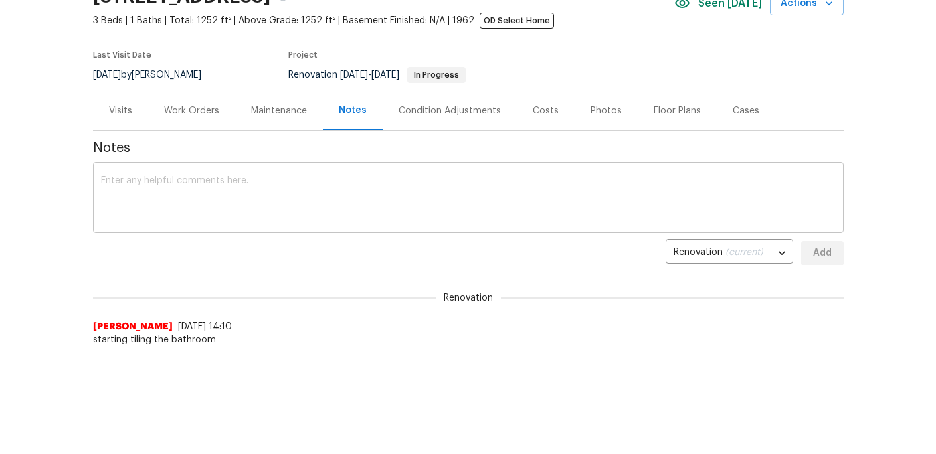
click at [348, 198] on textarea at bounding box center [468, 199] width 735 height 46
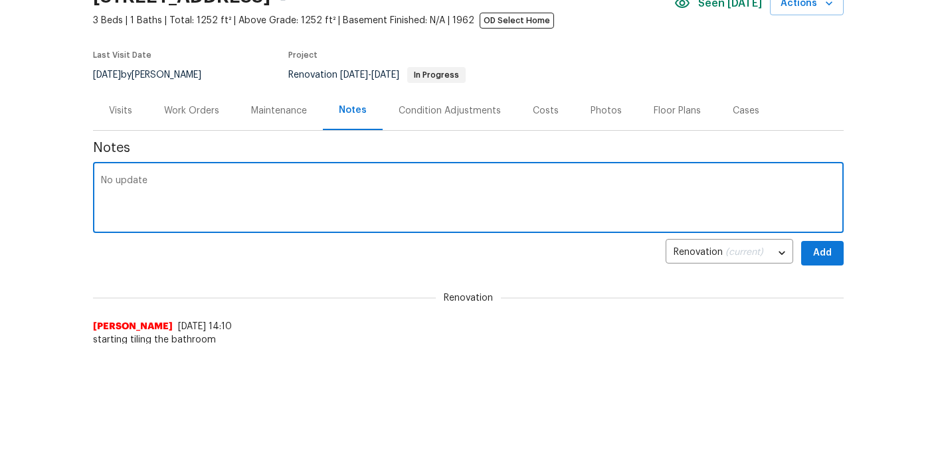
type textarea "No update"
drag, startPoint x: 837, startPoint y: 250, endPoint x: 831, endPoint y: 252, distance: 6.9
click at [837, 251] on button "Add" at bounding box center [822, 253] width 43 height 25
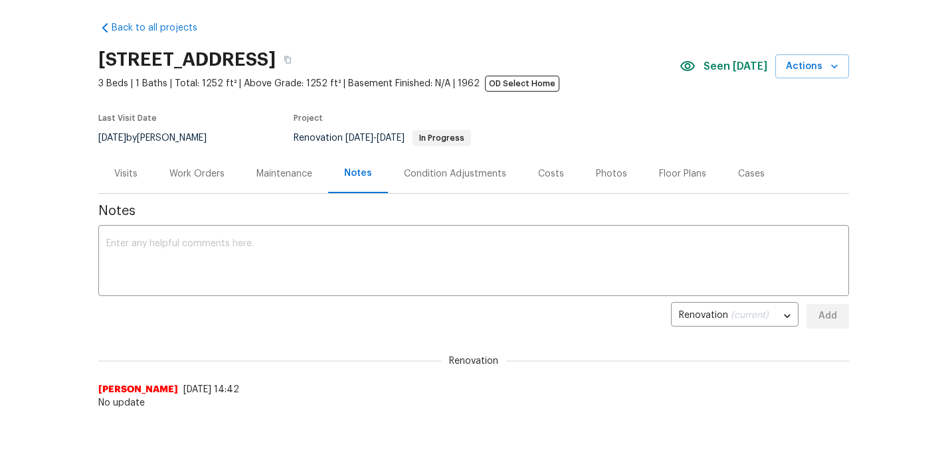
scroll to position [0, 0]
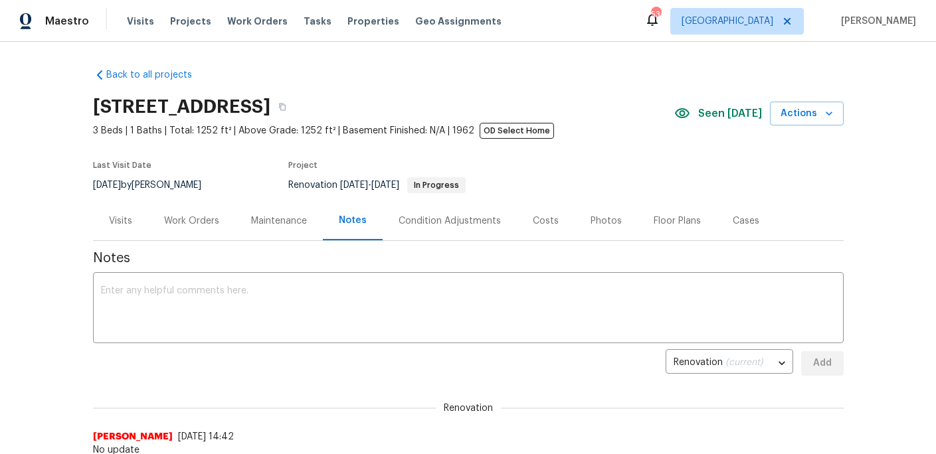
click at [256, 30] on div "Visits Projects Work Orders Tasks Properties Geo Assignments" at bounding box center [322, 21] width 391 height 27
click at [252, 25] on span "Work Orders" at bounding box center [257, 21] width 60 height 13
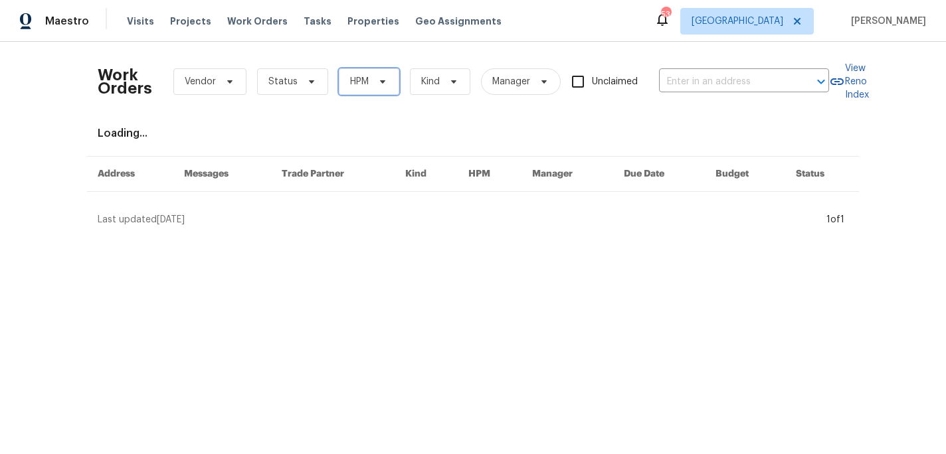
click at [365, 88] on span "HPM" at bounding box center [369, 81] width 60 height 27
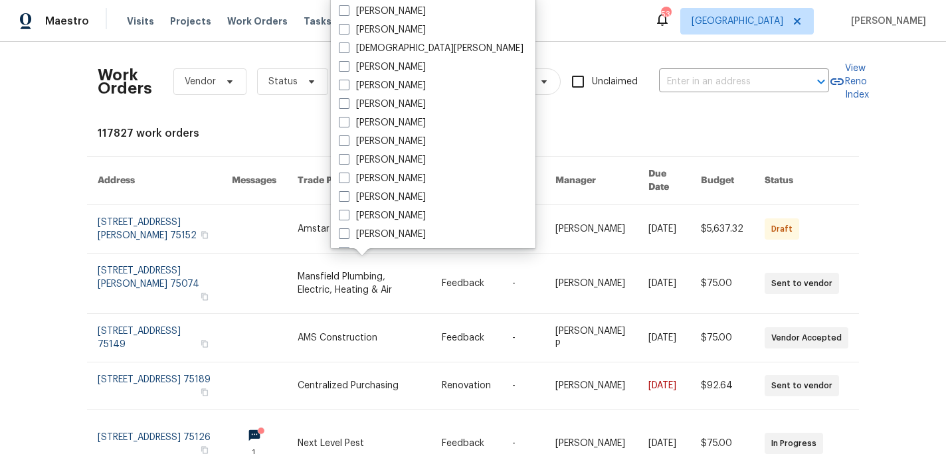
scroll to position [667, 0]
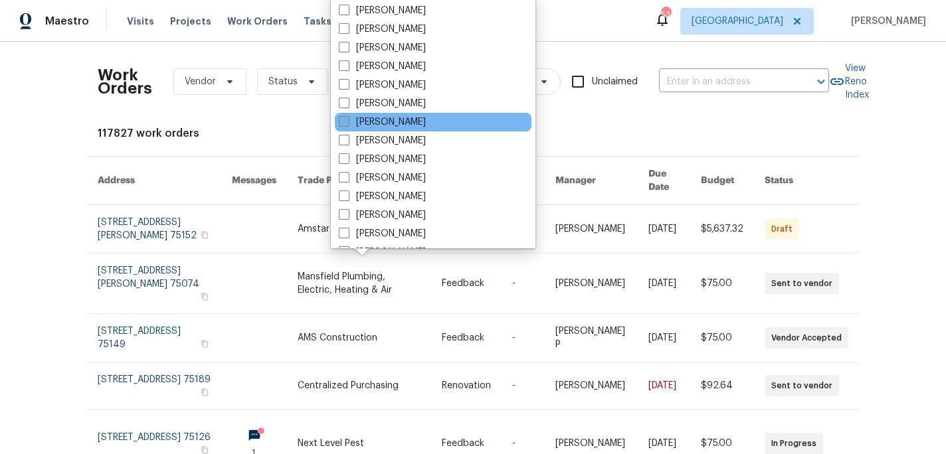
click at [402, 122] on label "[PERSON_NAME]" at bounding box center [382, 122] width 87 height 13
click at [347, 122] on input "[PERSON_NAME]" at bounding box center [343, 120] width 9 height 9
checkbox input "true"
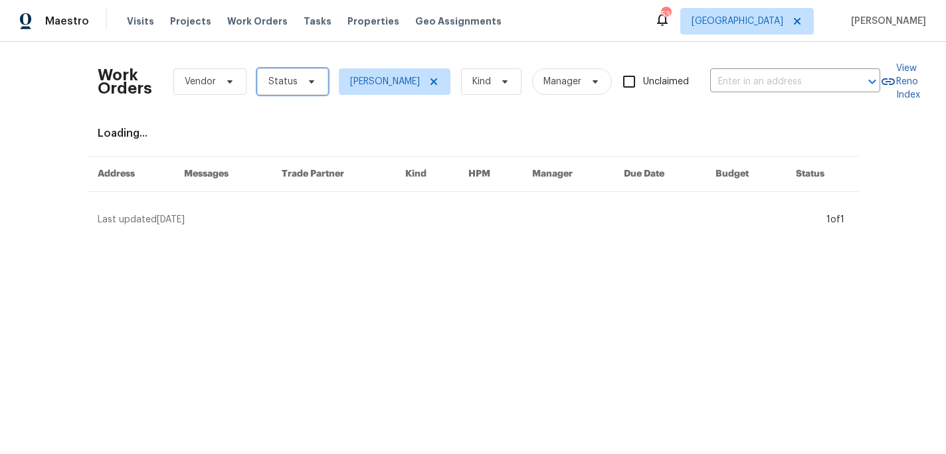
click at [309, 80] on icon at bounding box center [311, 81] width 5 height 3
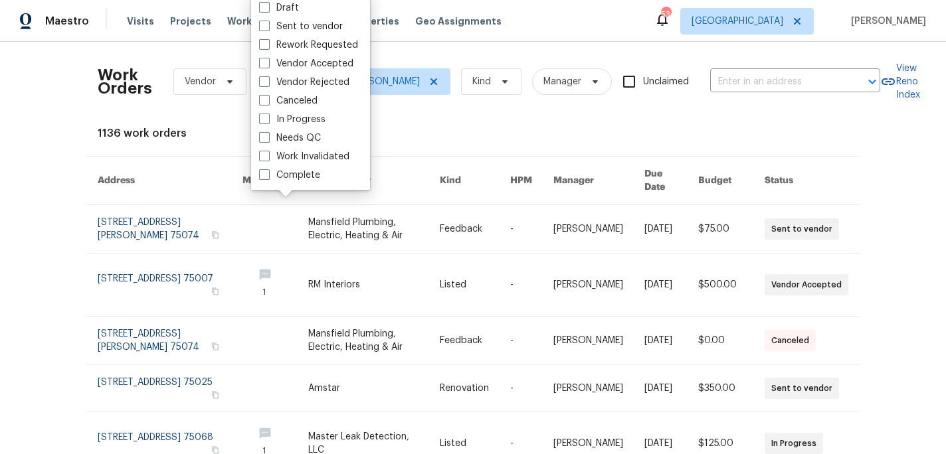
drag, startPoint x: 436, startPoint y: 124, endPoint x: 412, endPoint y: 90, distance: 41.8
click at [436, 123] on div "Work Orders Vendor Status RonDerrick Jackson Kind Manager Unclaimed ​ View Reno…" at bounding box center [473, 431] width 750 height 758
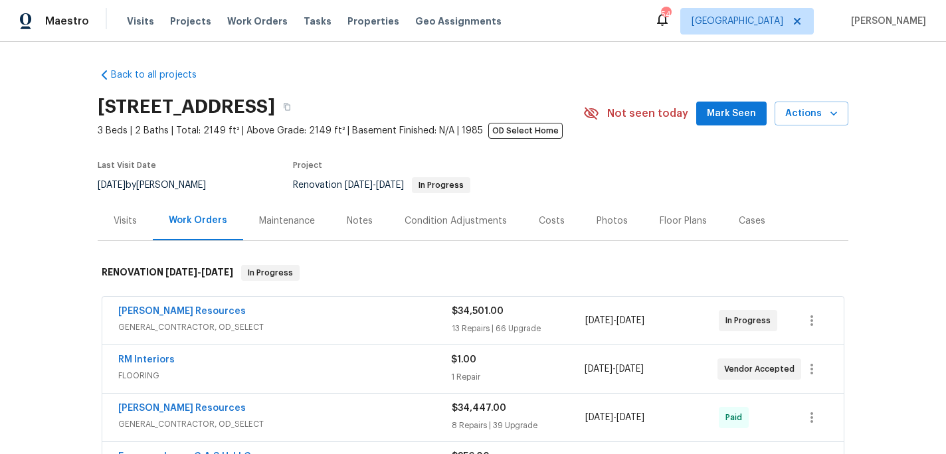
click at [713, 116] on span "Mark Seen" at bounding box center [731, 114] width 49 height 17
click at [347, 226] on div "Notes" at bounding box center [360, 221] width 26 height 13
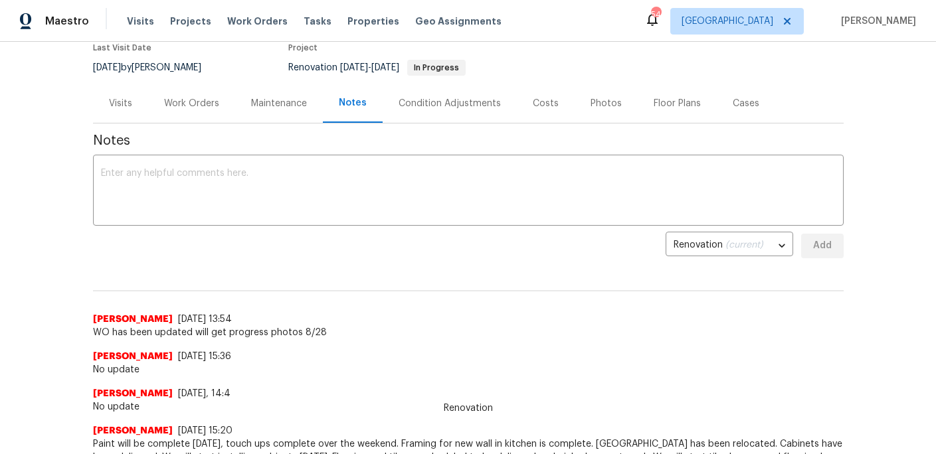
scroll to position [118, 0]
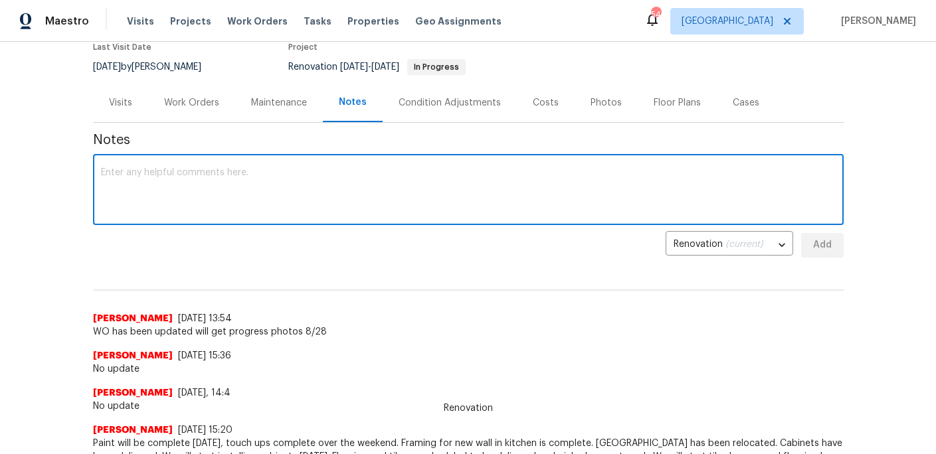
click at [290, 183] on textarea at bounding box center [468, 191] width 735 height 46
type textarea "No update will be stopping by [DATE] for progress photos"
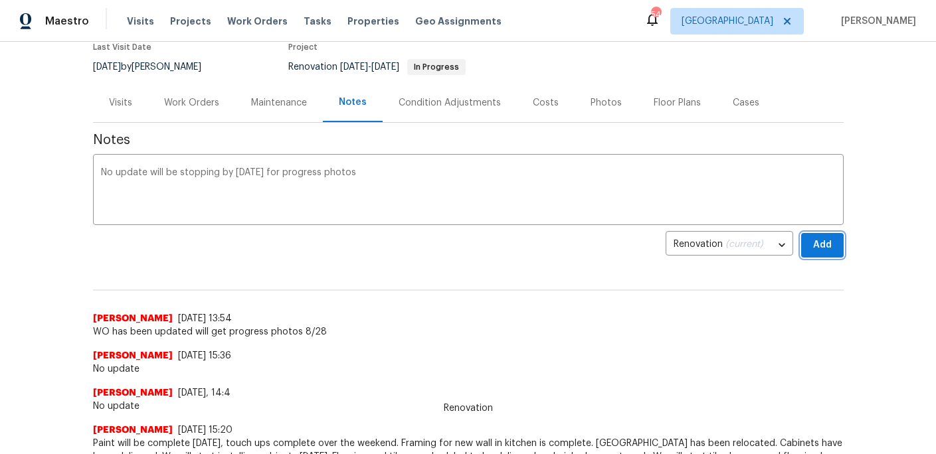
click at [826, 248] on span "Add" at bounding box center [822, 245] width 21 height 17
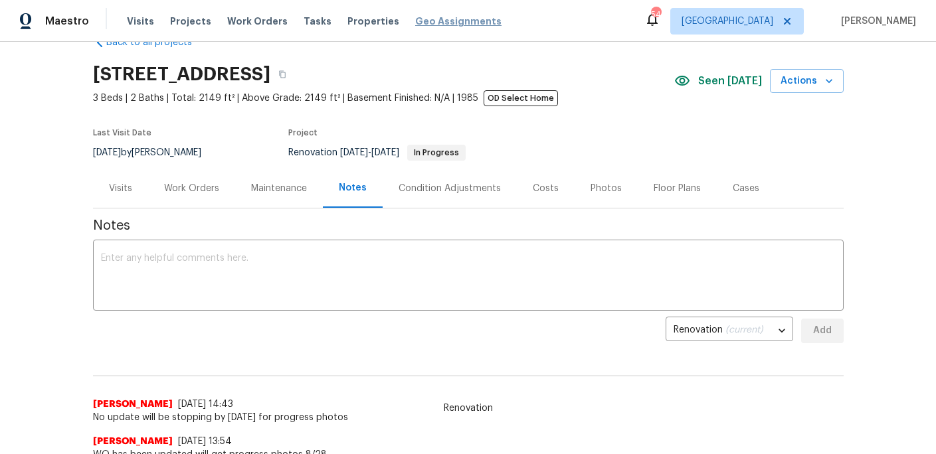
scroll to position [0, 0]
